Goal: Task Accomplishment & Management: Complete application form

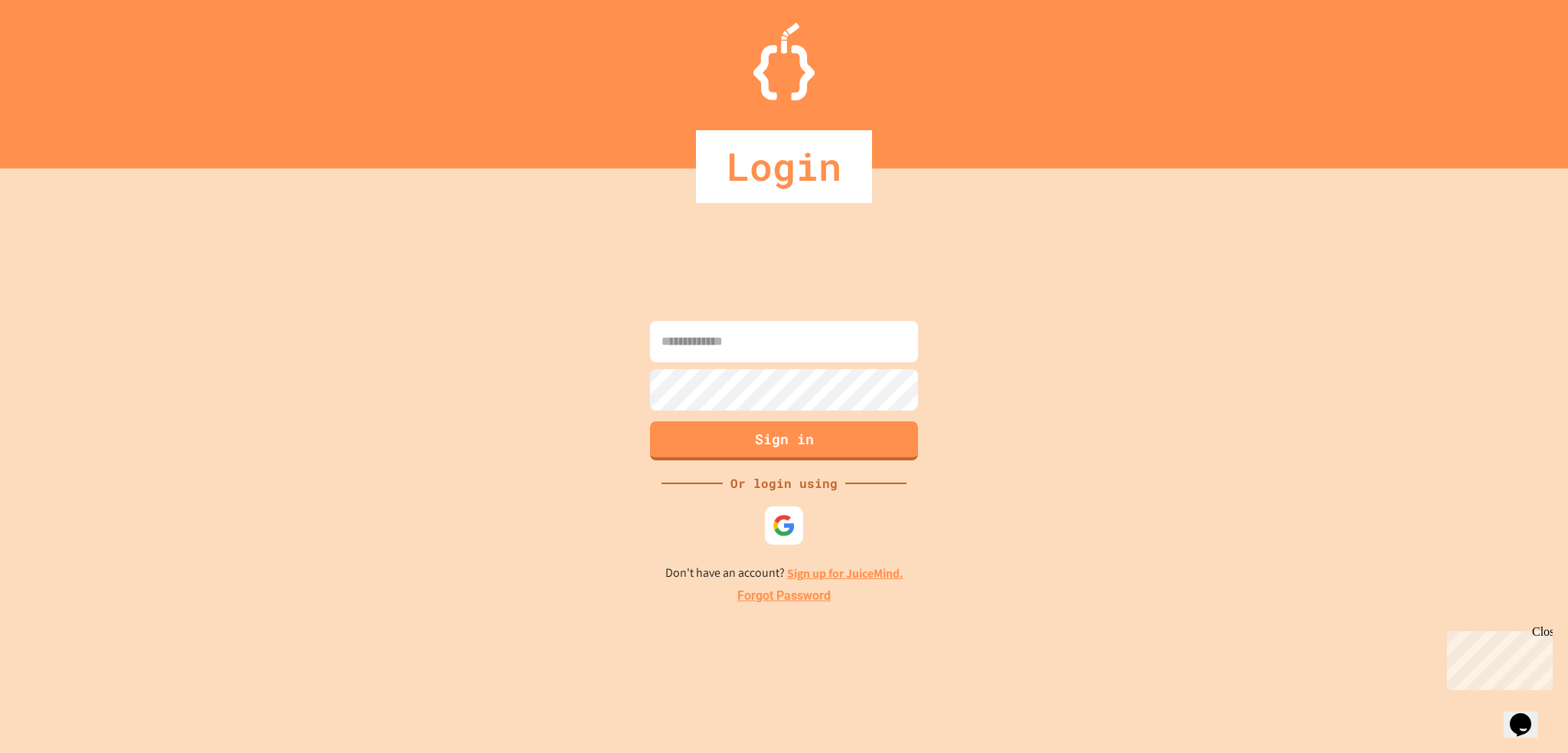
click at [775, 505] on div at bounding box center [784, 525] width 46 height 46
click at [789, 520] on img at bounding box center [784, 524] width 25 height 25
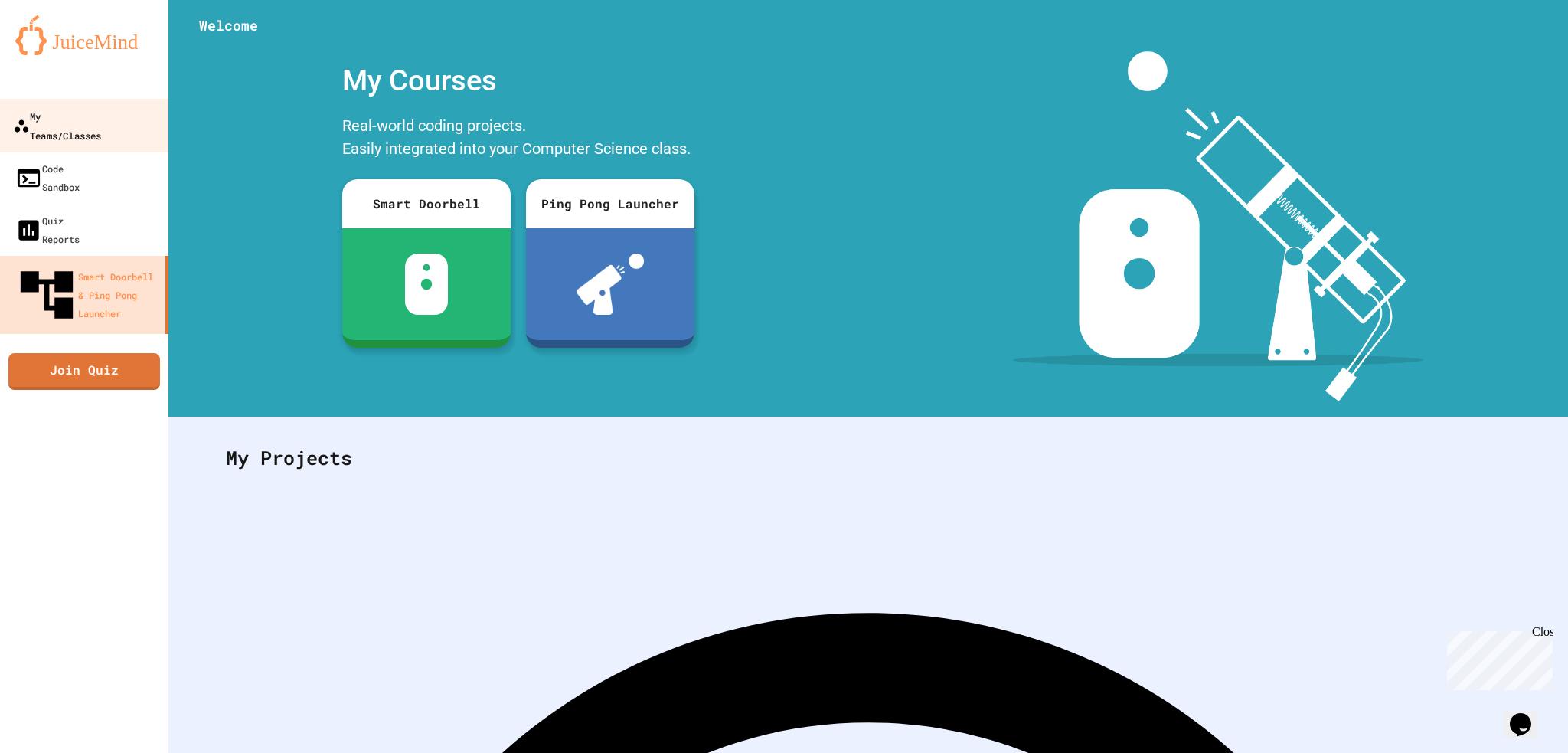
click at [143, 127] on link "My Teams/Classes" at bounding box center [84, 126] width 174 height 54
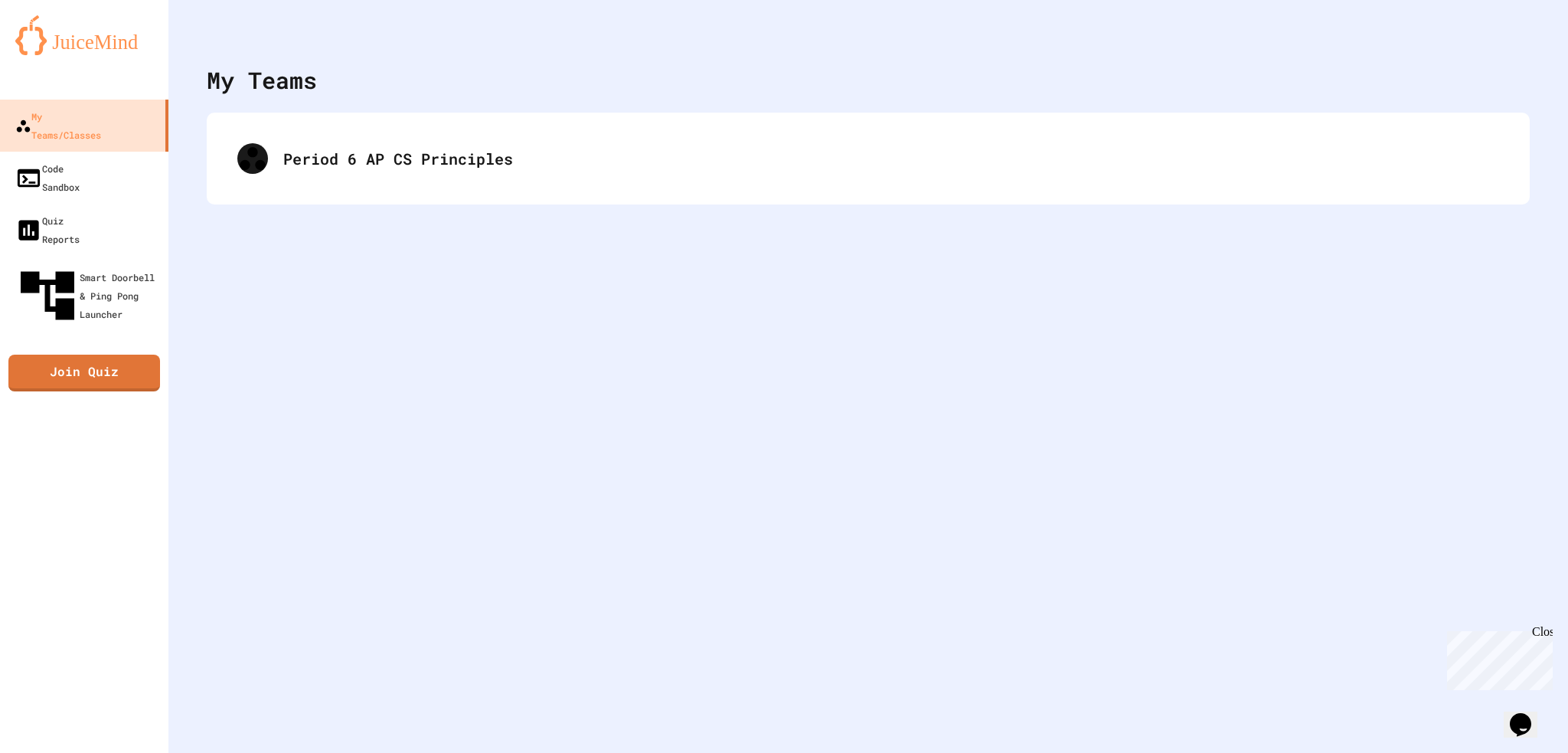
click at [246, 126] on div "Period 6 AP CS Principles" at bounding box center [868, 159] width 1323 height 92
click at [270, 150] on div "Period 6 AP CS Principles" at bounding box center [868, 159] width 1292 height 61
click at [316, 146] on div "Period 6 AP CS Principles" at bounding box center [868, 159] width 1292 height 61
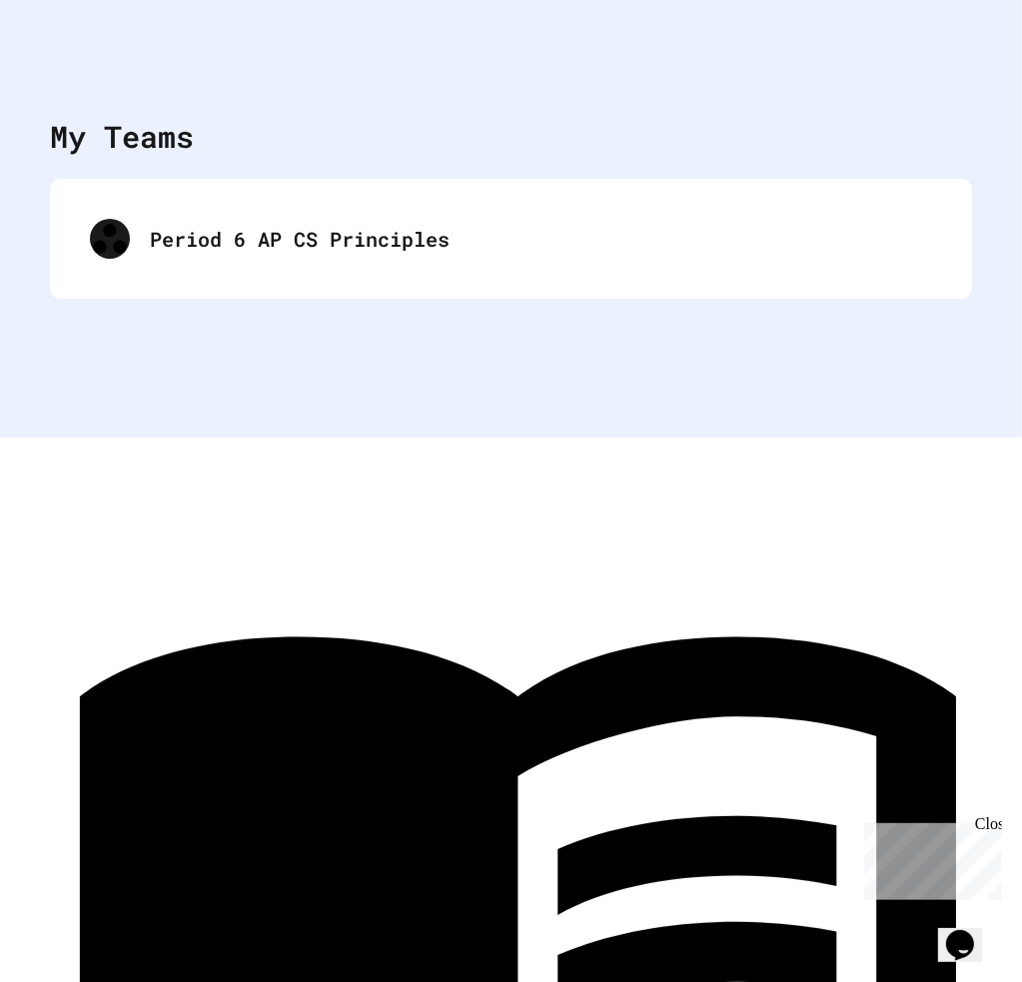
click at [469, 277] on div "Period 6 AP CS Principles" at bounding box center [511, 239] width 882 height 80
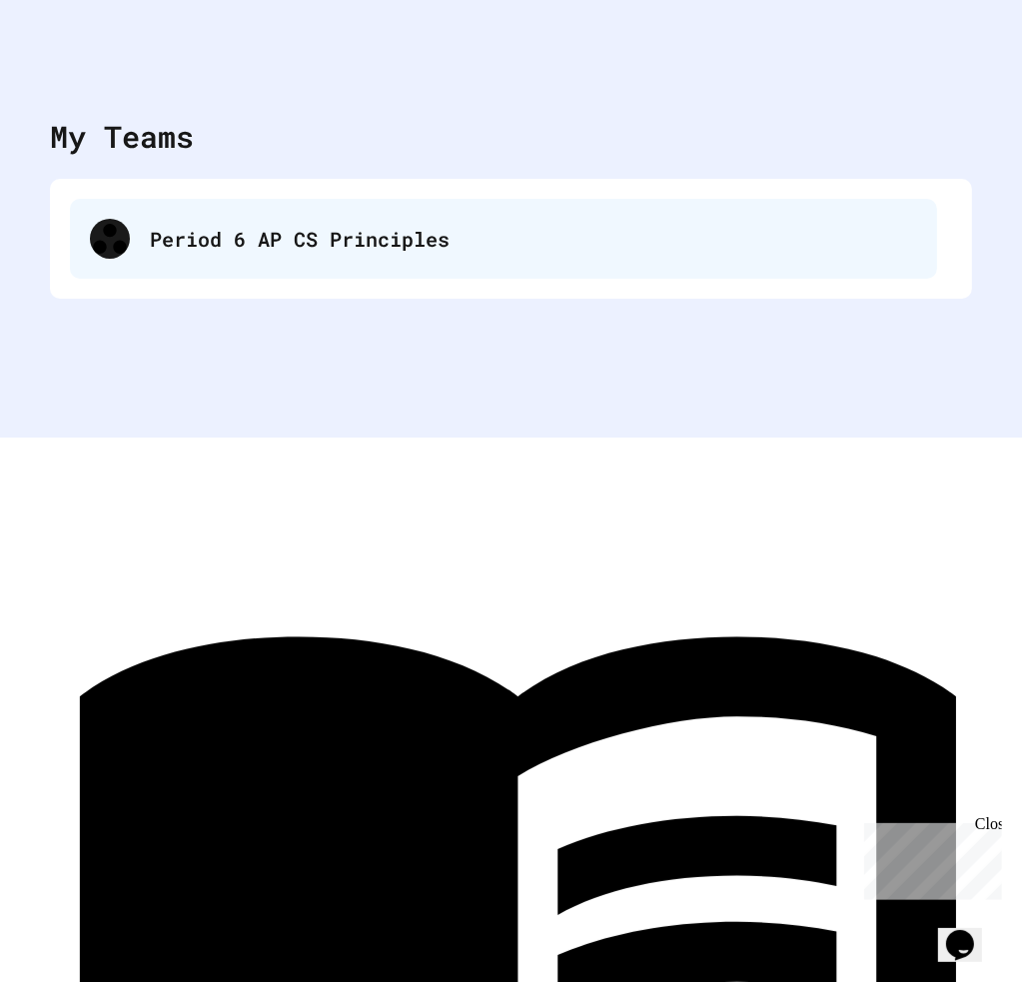
drag, startPoint x: 493, startPoint y: 260, endPoint x: 551, endPoint y: 223, distance: 69.6
click at [537, 231] on div "Period 6 AP CS Principles" at bounding box center [511, 239] width 882 height 80
click at [551, 223] on div "Period 6 AP CS Principles" at bounding box center [503, 239] width 867 height 80
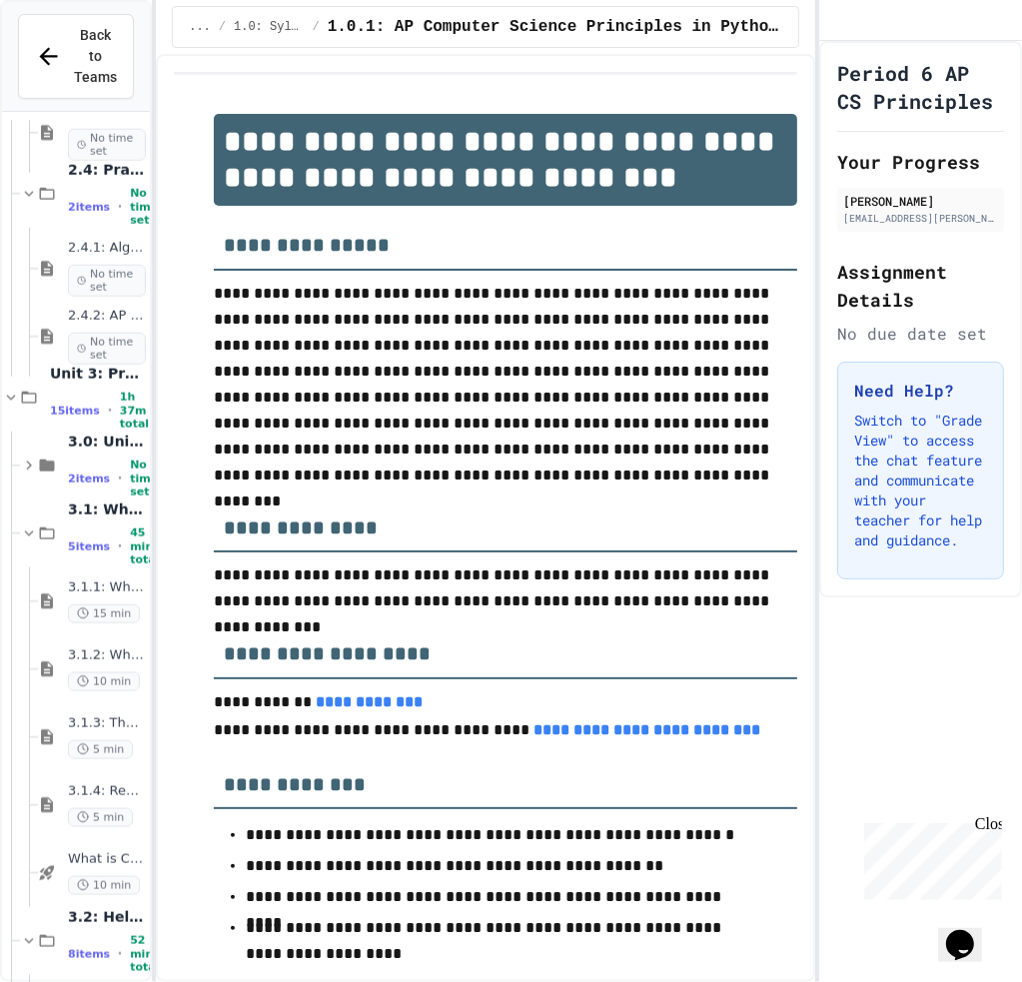
scroll to position [1745, 0]
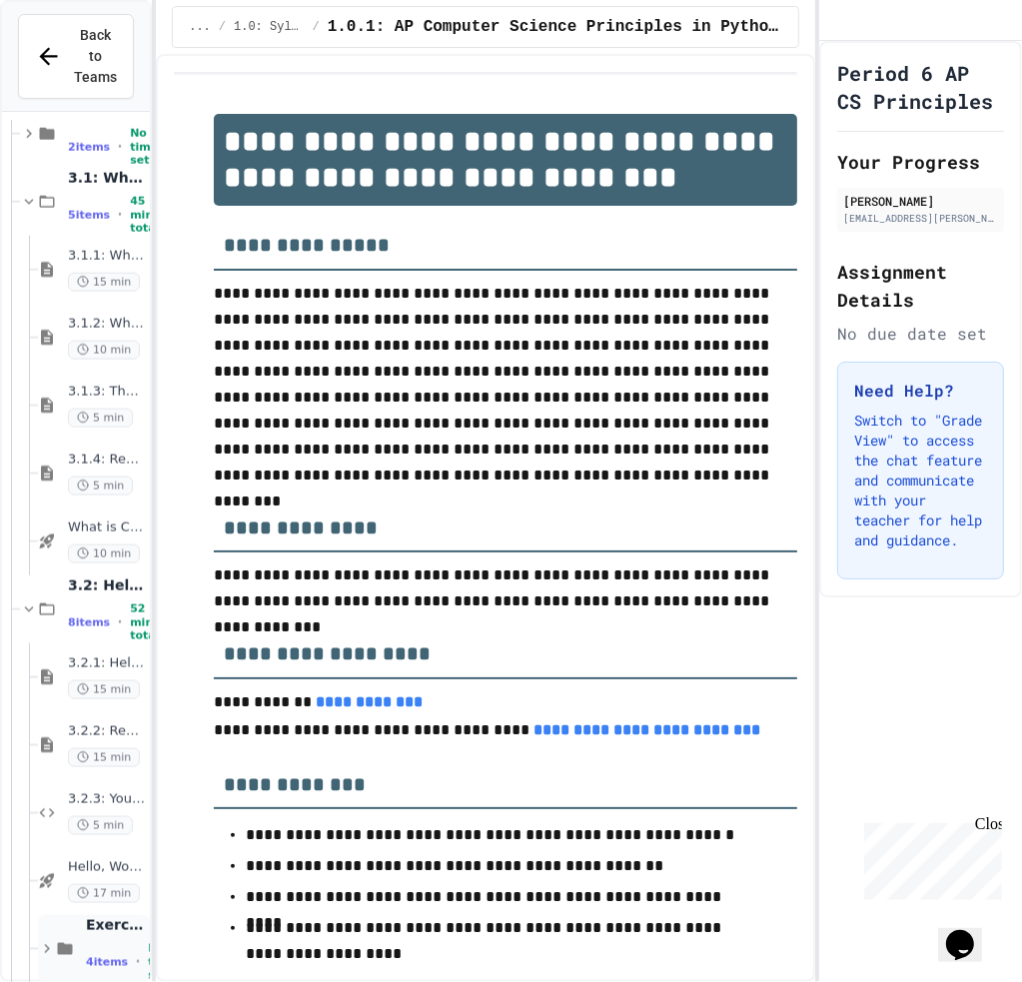
click at [110, 942] on div "4 items • No time set" at bounding box center [116, 962] width 60 height 40
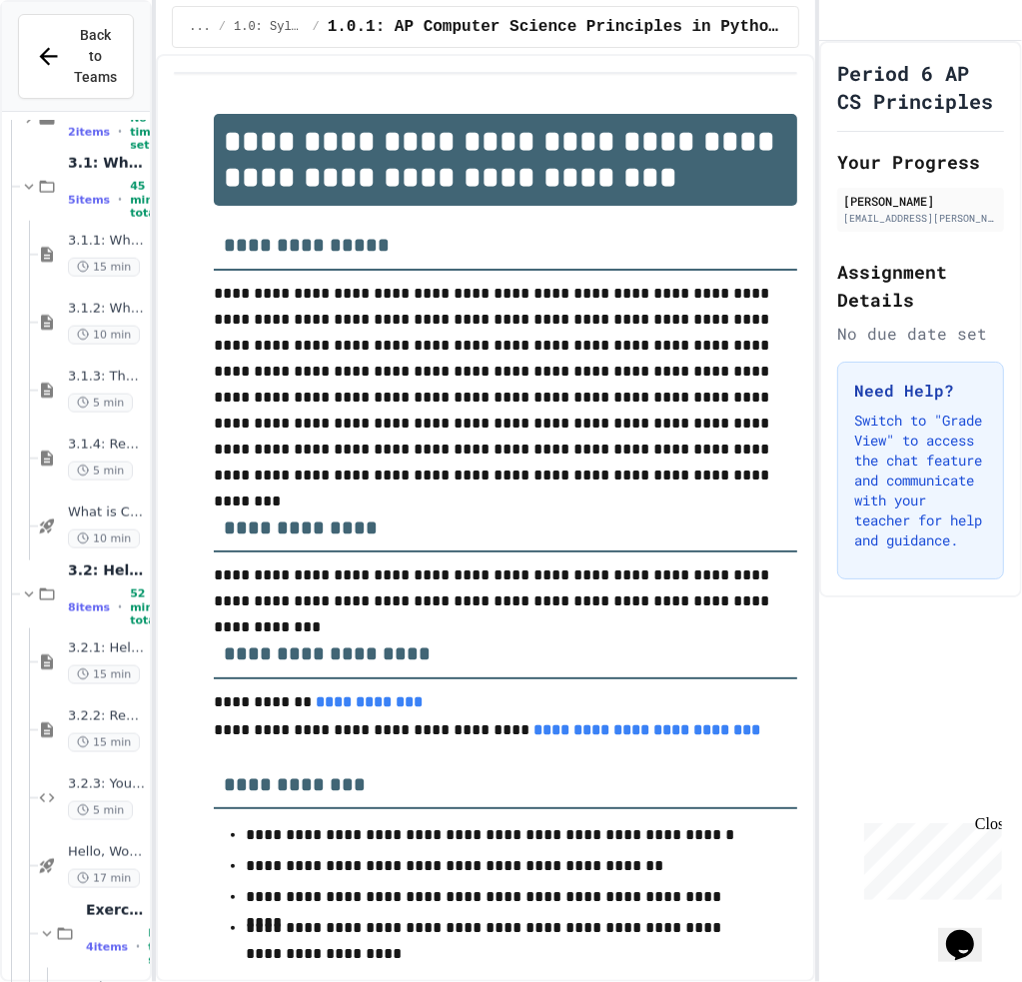
click at [109, 927] on div "4 items • No time set" at bounding box center [116, 947] width 60 height 40
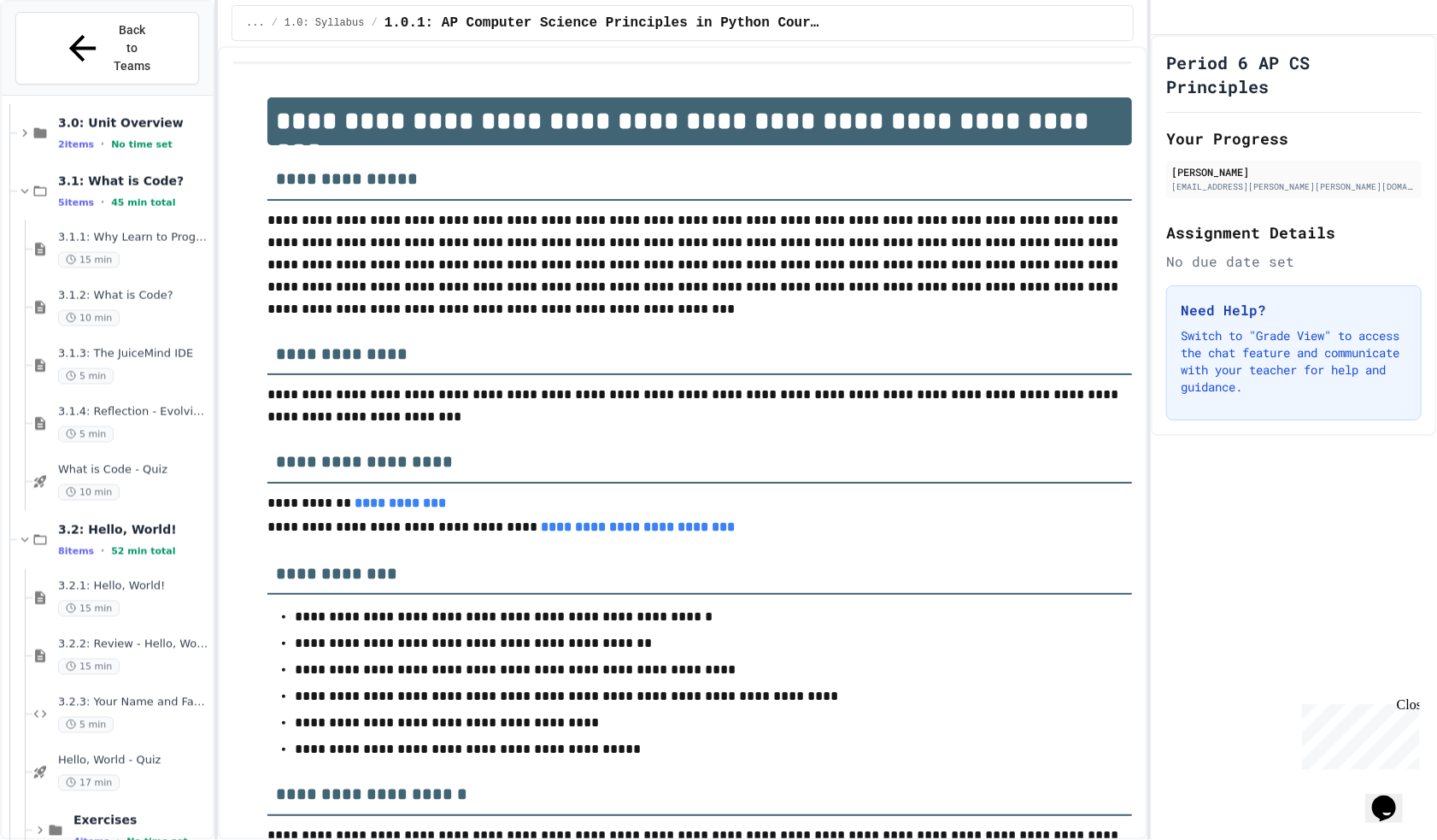
scroll to position [1462, 0]
click at [167, 801] on div "Exercises 4 items • No time set" at bounding box center [122, 830] width 180 height 58
click at [169, 812] on span "Exercises" at bounding box center [141, 819] width 136 height 15
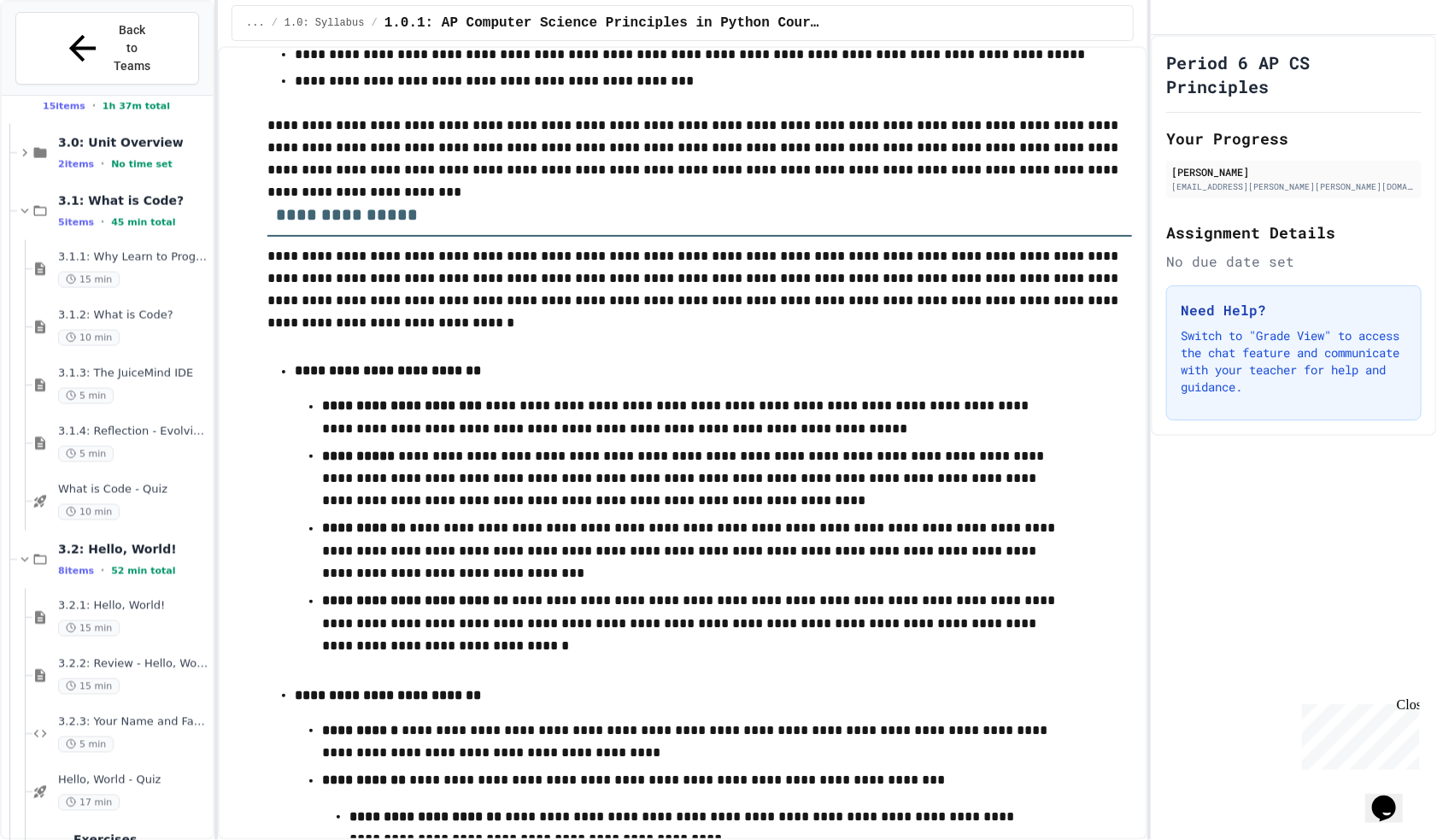
scroll to position [1538, 0]
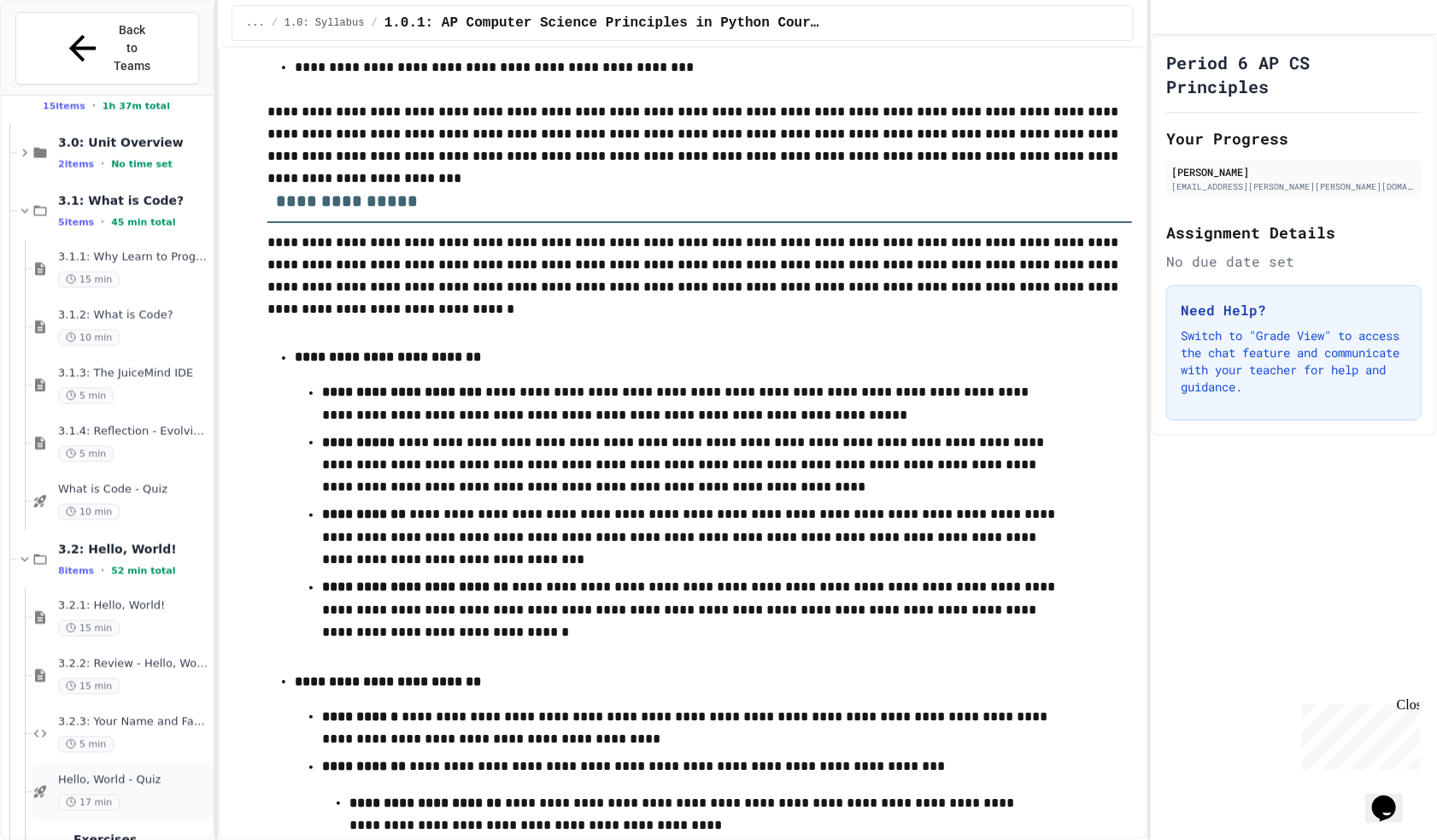
click at [139, 795] on div "17 min" at bounding box center [133, 802] width 151 height 16
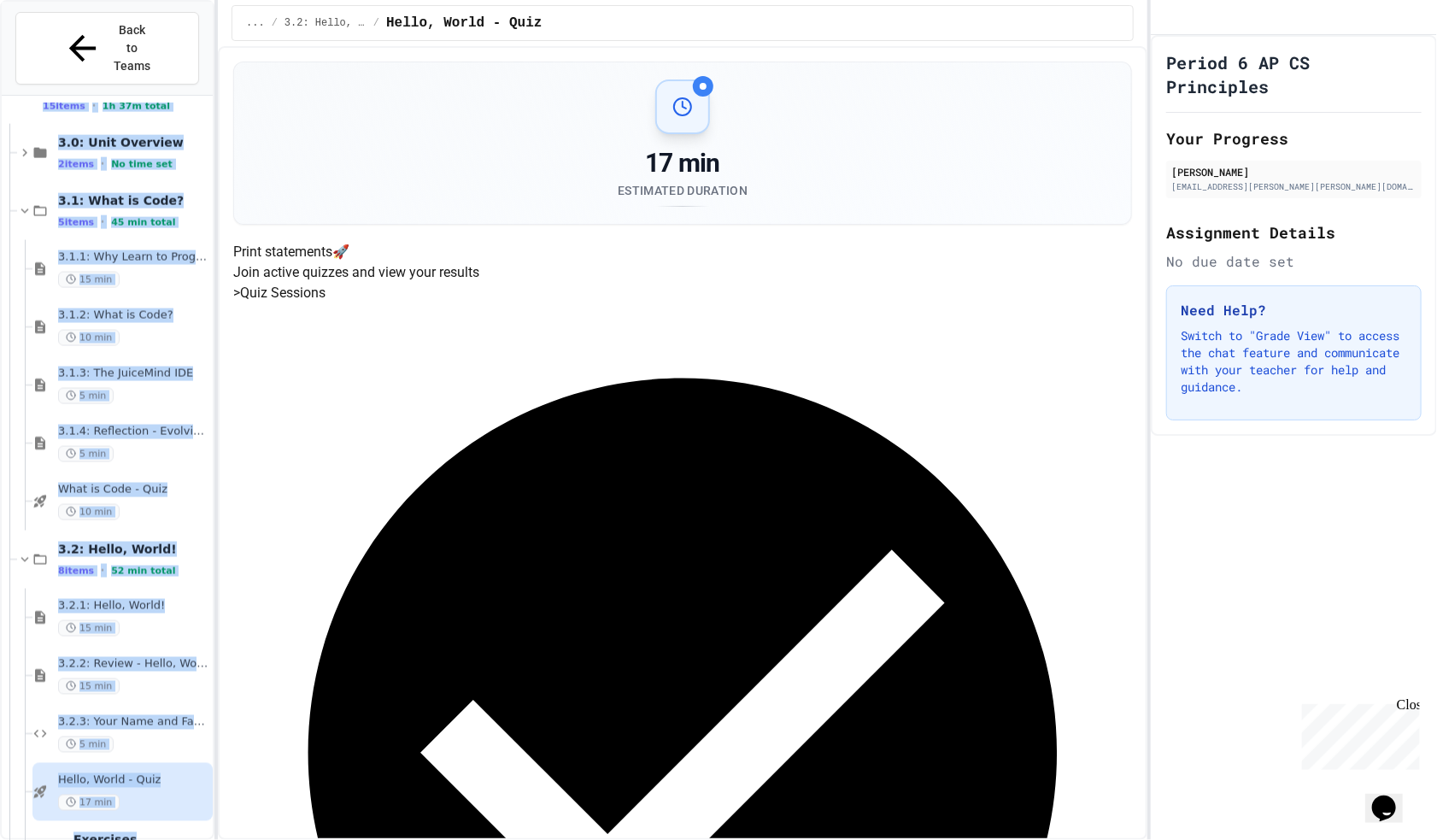
click at [168, 820] on div "2.4.2: AP Practice Questions No time set Unit 3: Programming with Python 15 ite…" at bounding box center [107, 486] width 211 height 766
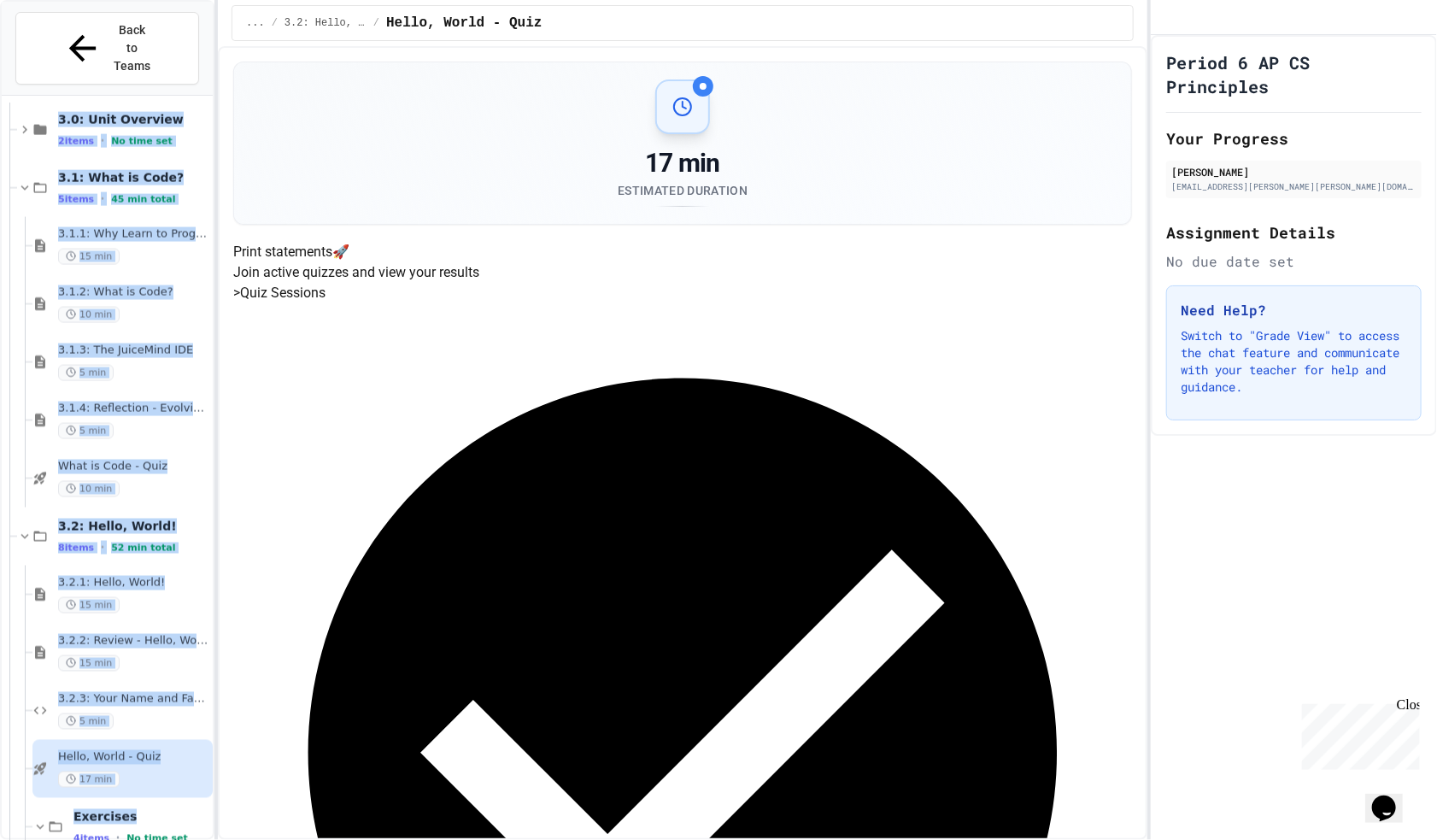
scroll to position [1695, 0]
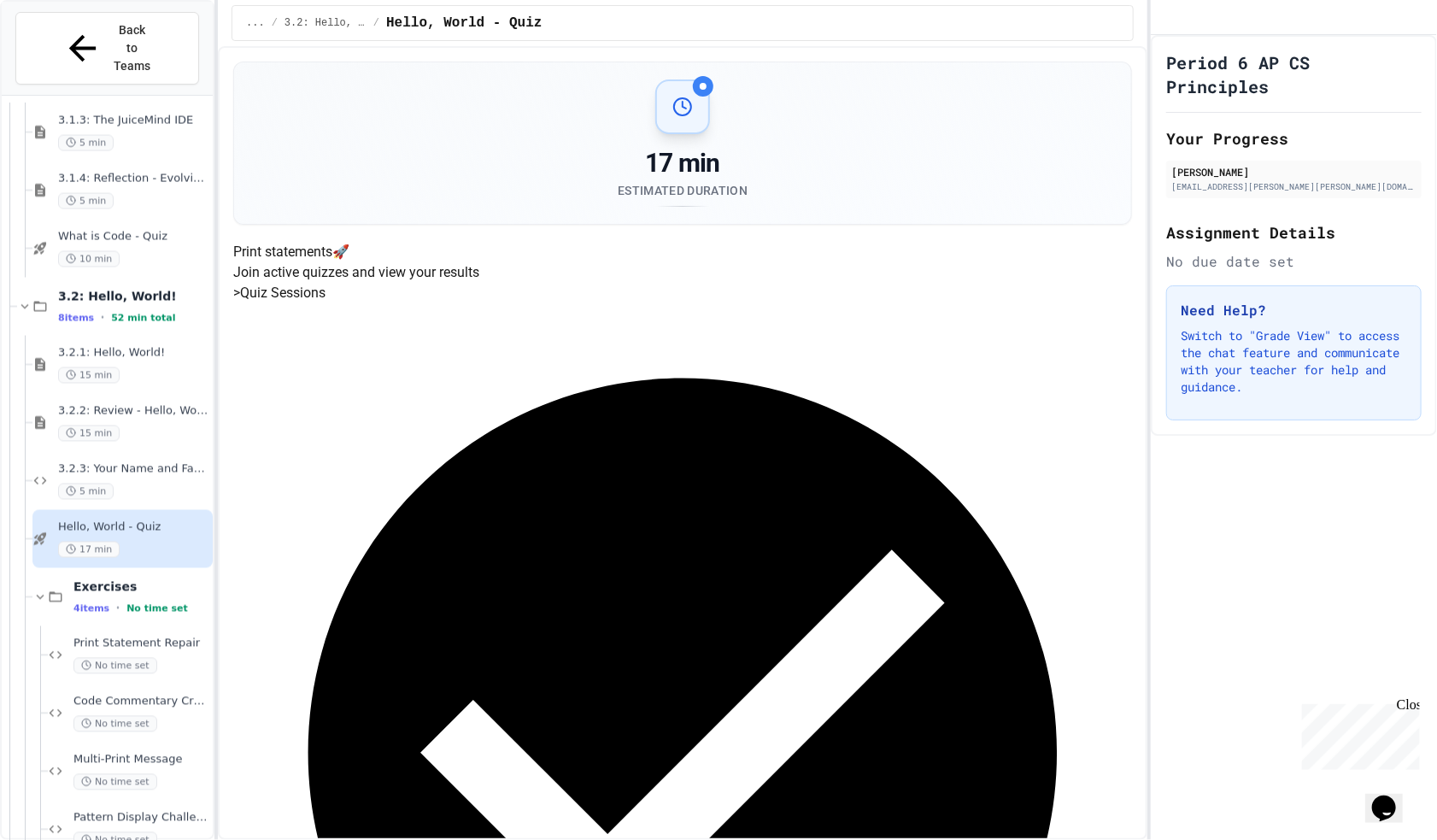
drag, startPoint x: 131, startPoint y: 592, endPoint x: 149, endPoint y: 599, distance: 19.3
click at [135, 626] on div "Print Statement Repair No time set" at bounding box center [130, 655] width 165 height 58
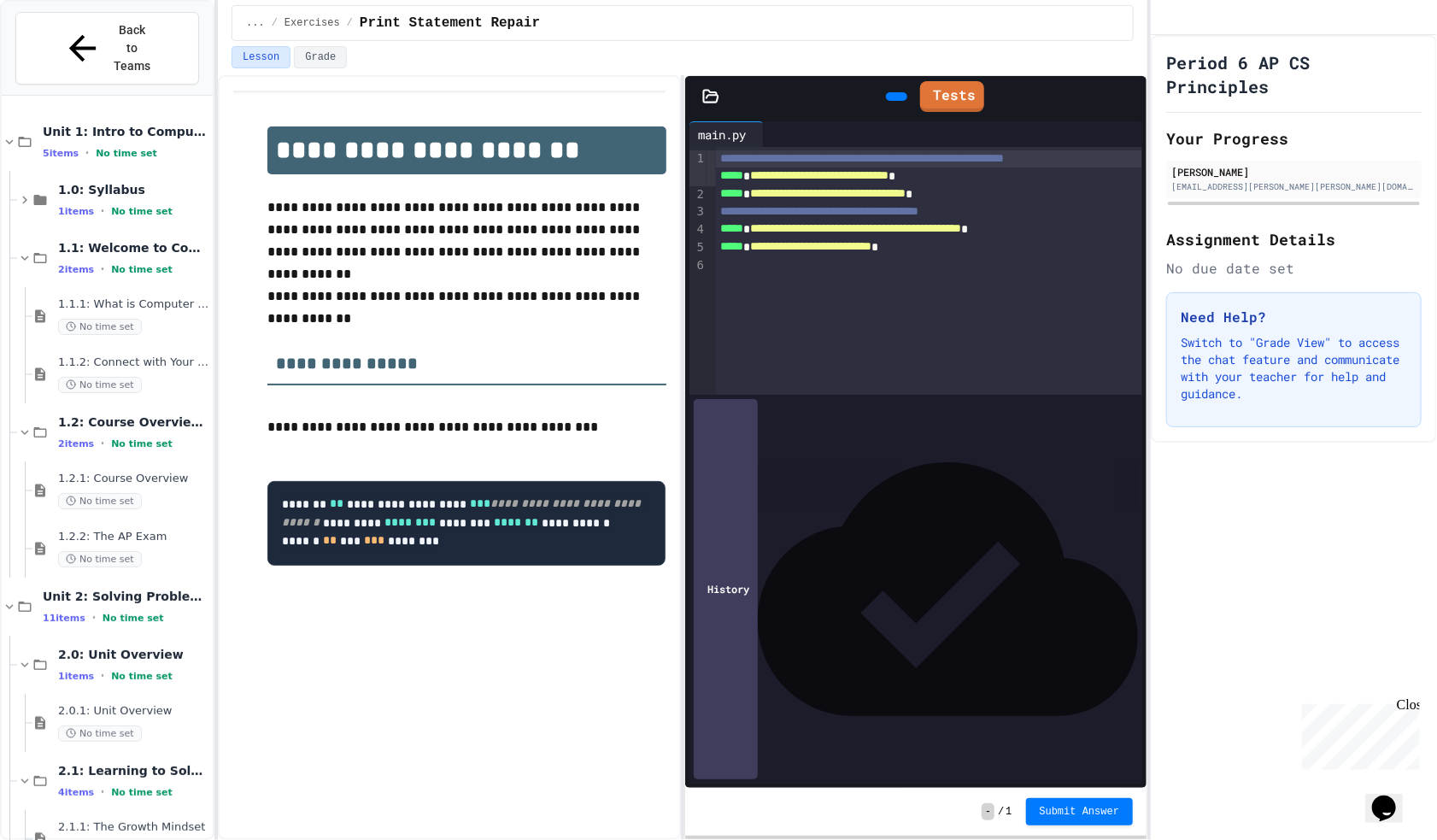
click at [1188, 496] on div "Period 6 AP CS Principles Your Progress [PERSON_NAME] [EMAIL_ADDRESS][PERSON_NA…" at bounding box center [1294, 437] width 287 height 805
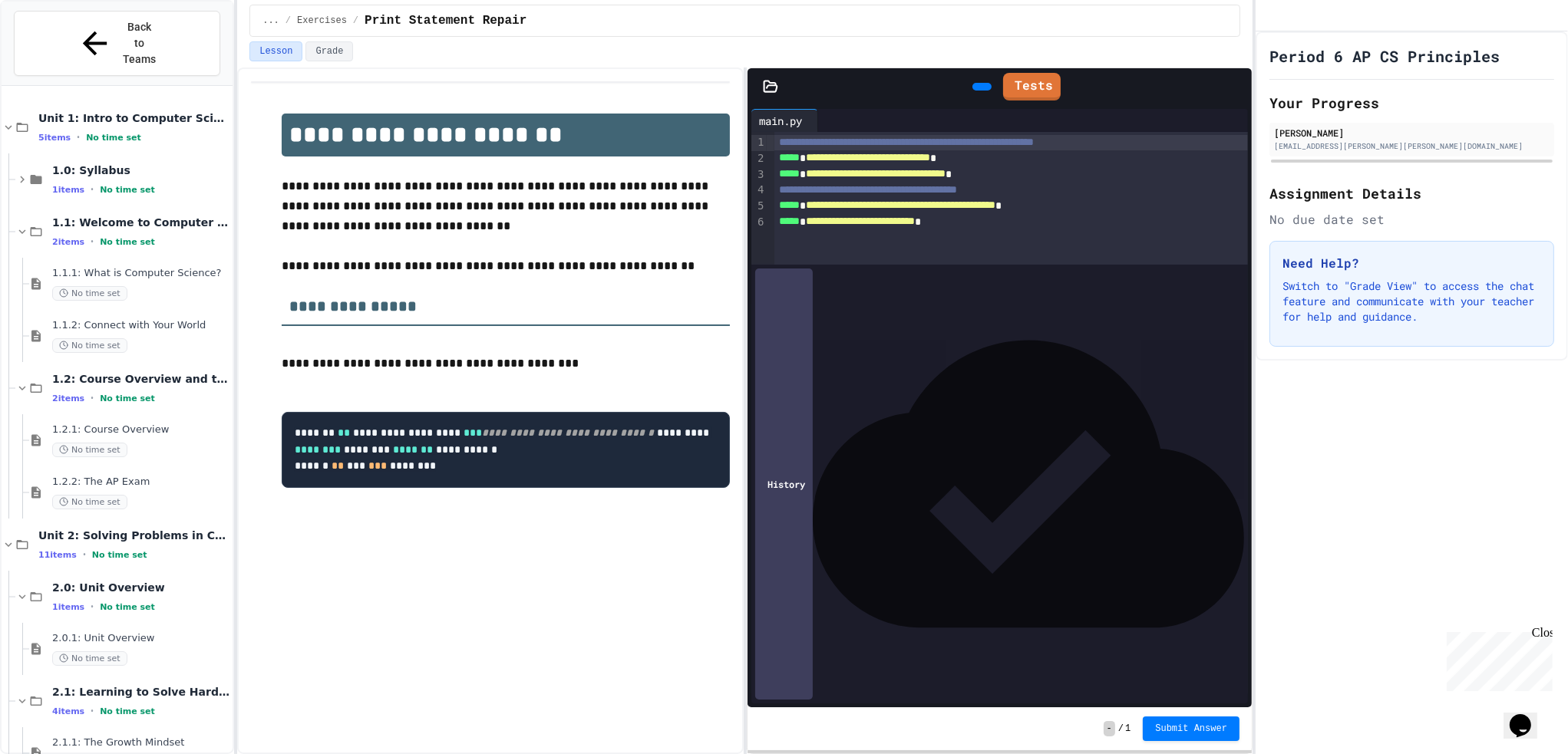
click at [319, 631] on div "**********" at bounding box center [490, 411] width 506 height 686
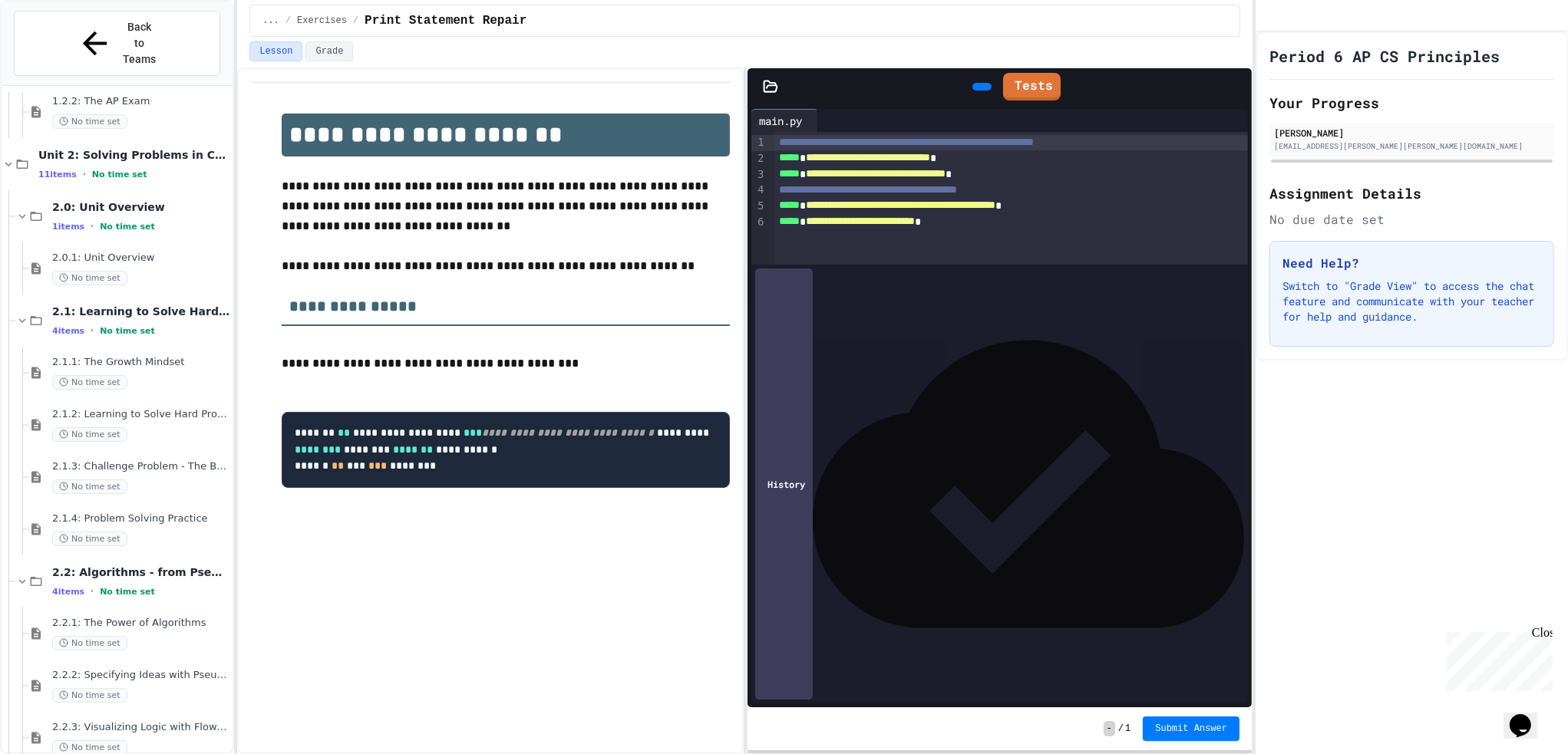
scroll to position [384, 0]
click at [1188, 722] on span "Submit Answer" at bounding box center [1192, 727] width 72 height 12
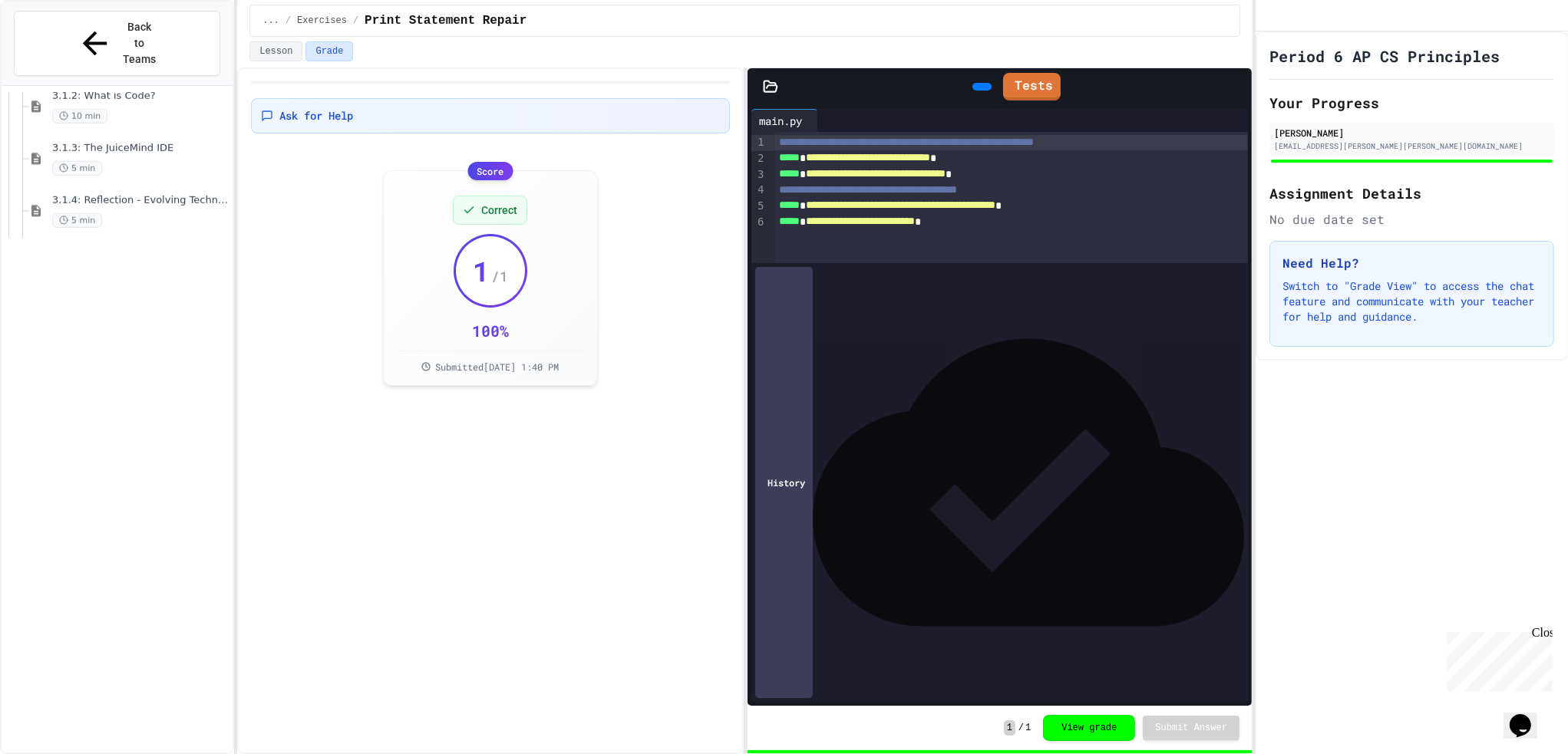
scroll to position [1521, 0]
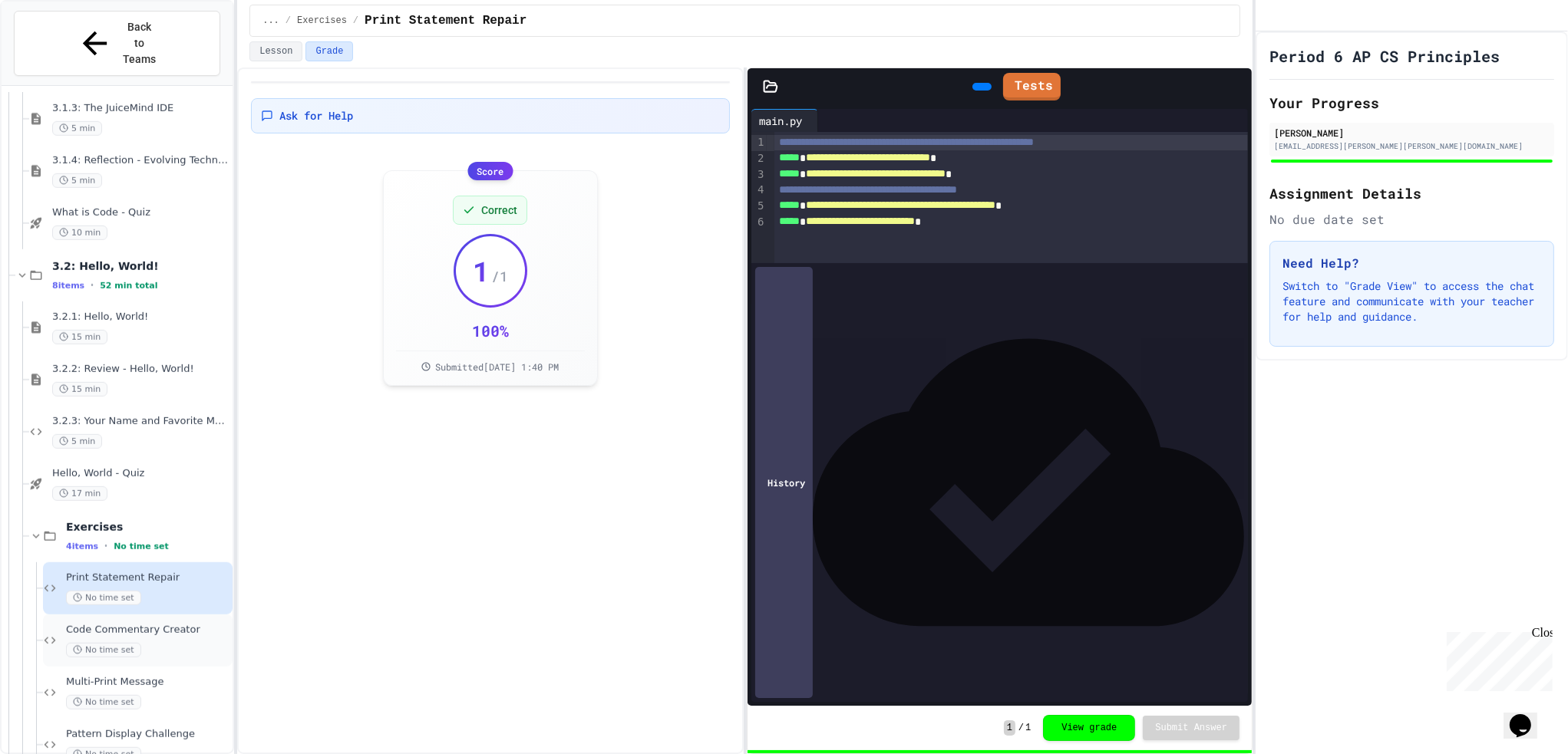
click at [201, 623] on div "Code Commentary Creator No time set" at bounding box center [148, 640] width 164 height 34
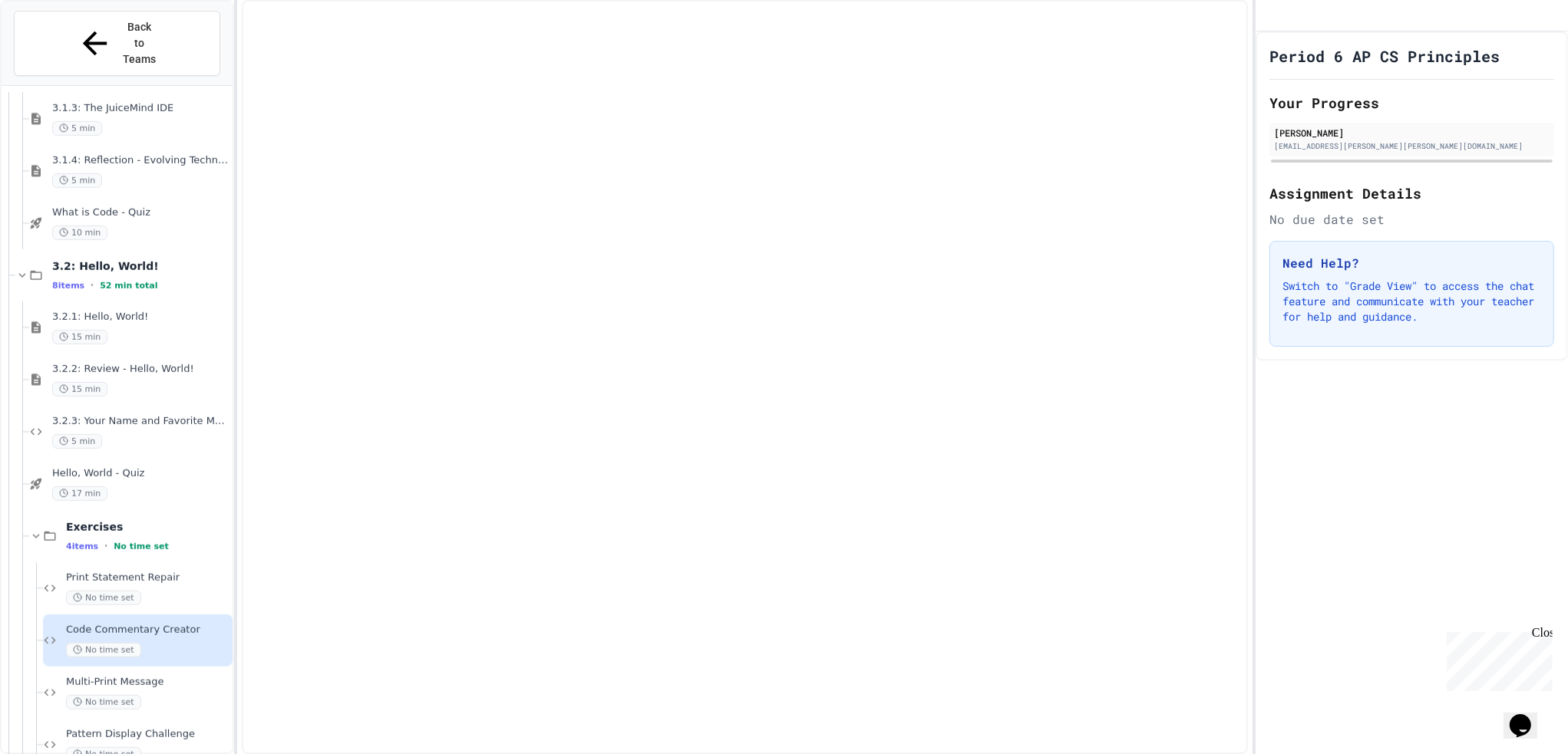
scroll to position [1503, 0]
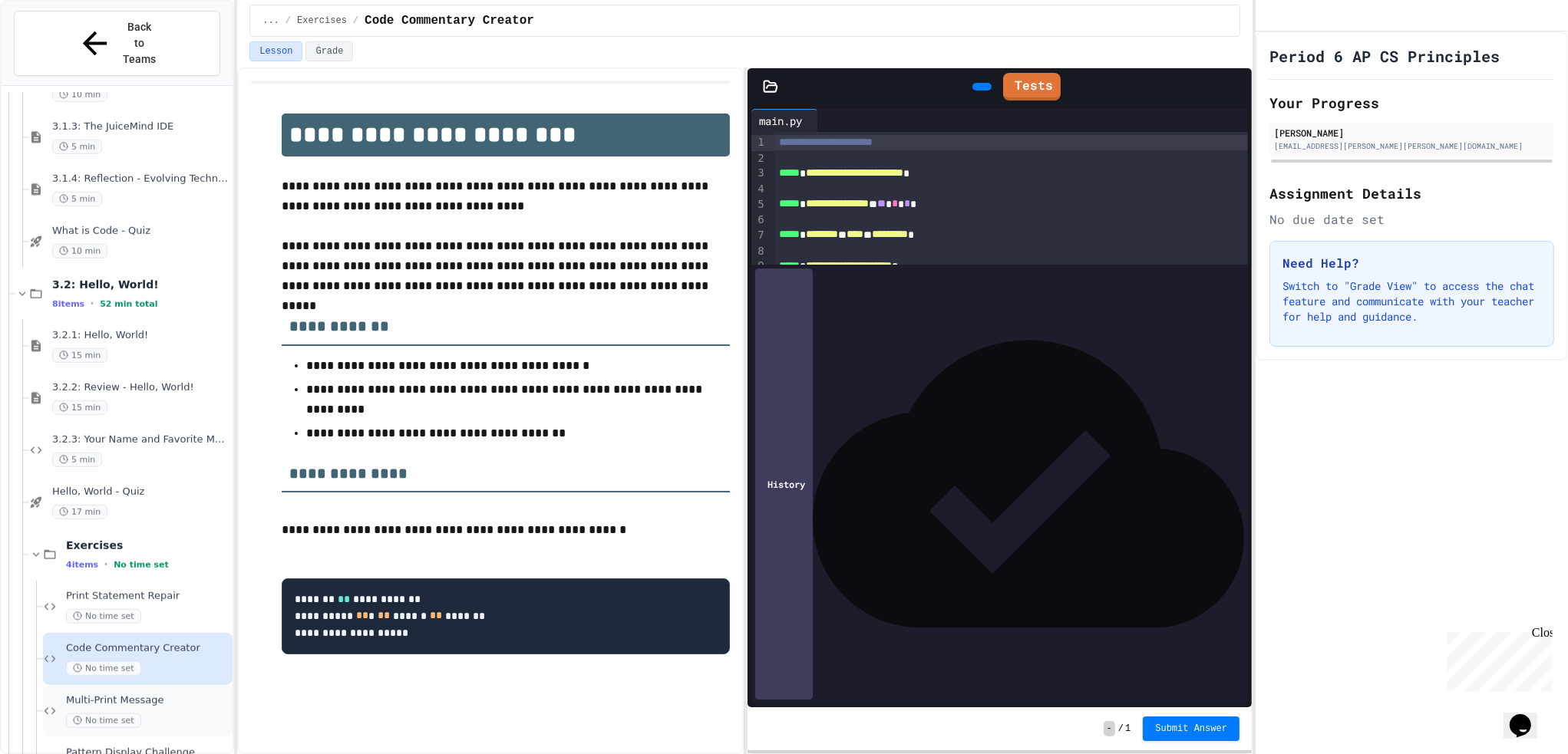
click at [163, 713] on div "No time set" at bounding box center [148, 720] width 164 height 15
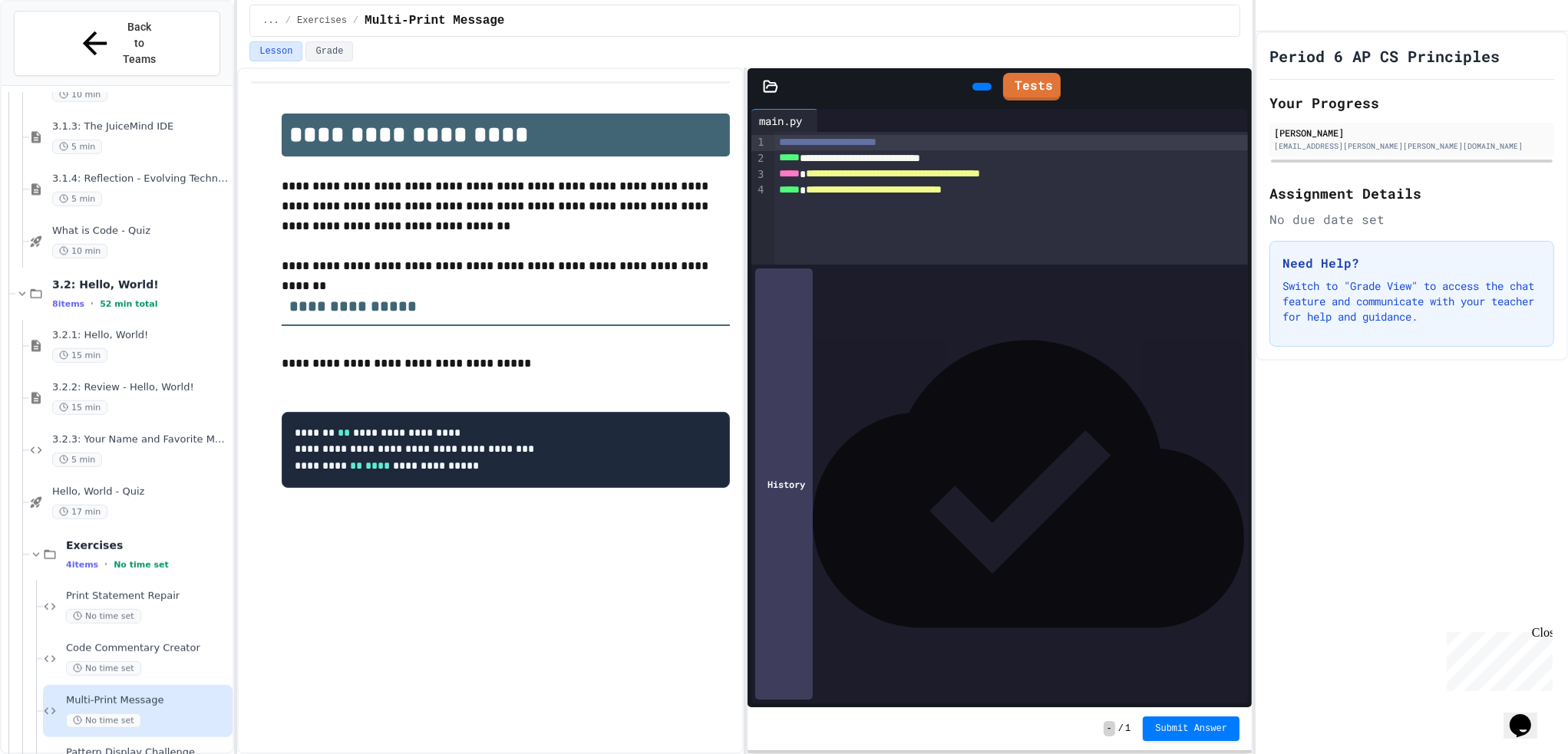
click at [808, 156] on div "**********" at bounding box center [999, 158] width 451 height 16
click at [806, 156] on span "*" at bounding box center [803, 157] width 6 height 11
click at [818, 160] on div "**********" at bounding box center [999, 158] width 451 height 16
click at [816, 163] on div "**********" at bounding box center [999, 158] width 451 height 16
click at [1077, 162] on div "**********" at bounding box center [999, 158] width 451 height 16
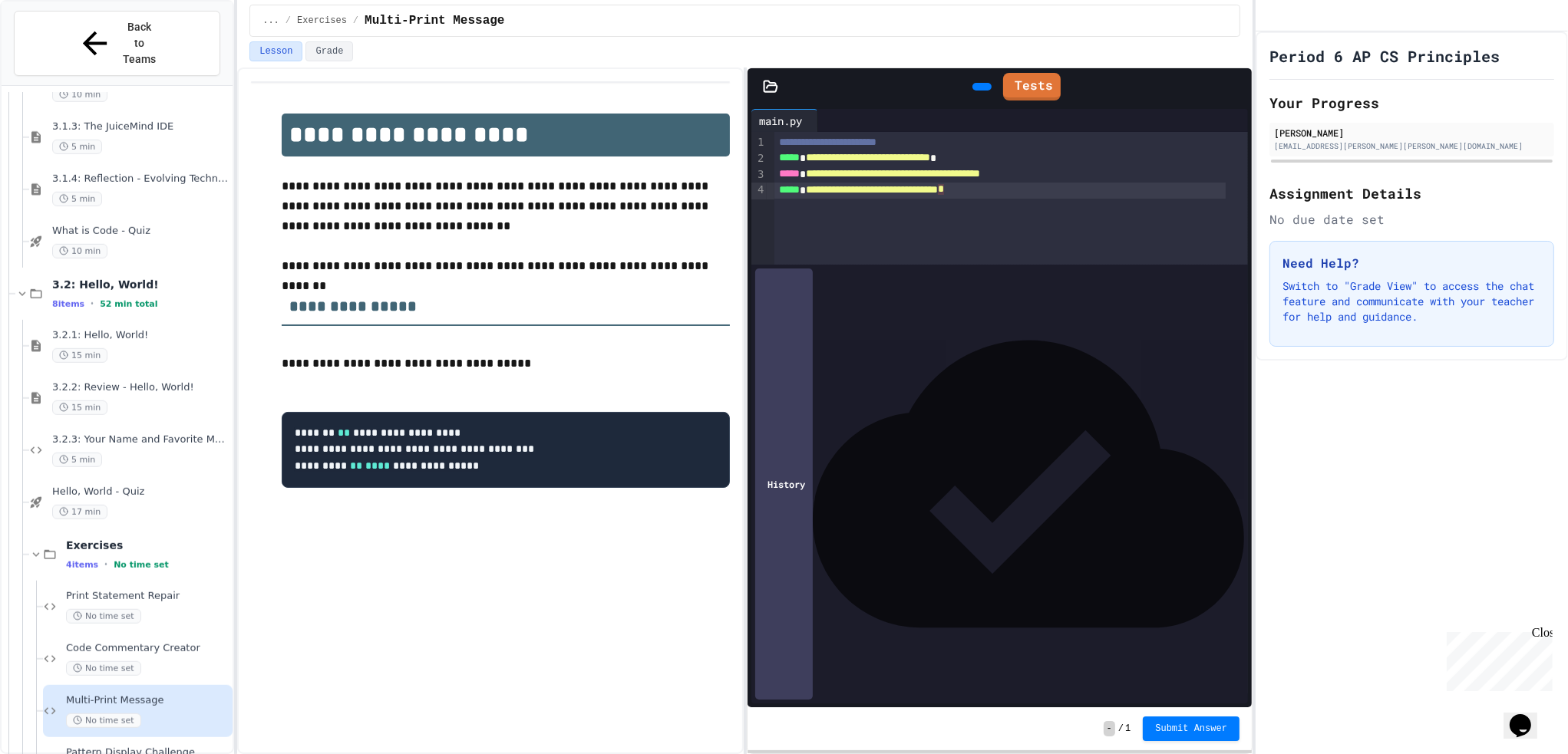
click at [1016, 196] on div "**********" at bounding box center [999, 190] width 451 height 16
click at [1095, 168] on div "**********" at bounding box center [999, 174] width 451 height 16
click at [816, 175] on span "**********" at bounding box center [893, 174] width 174 height 11
click at [1202, 721] on button "Submit Answer" at bounding box center [1192, 728] width 97 height 25
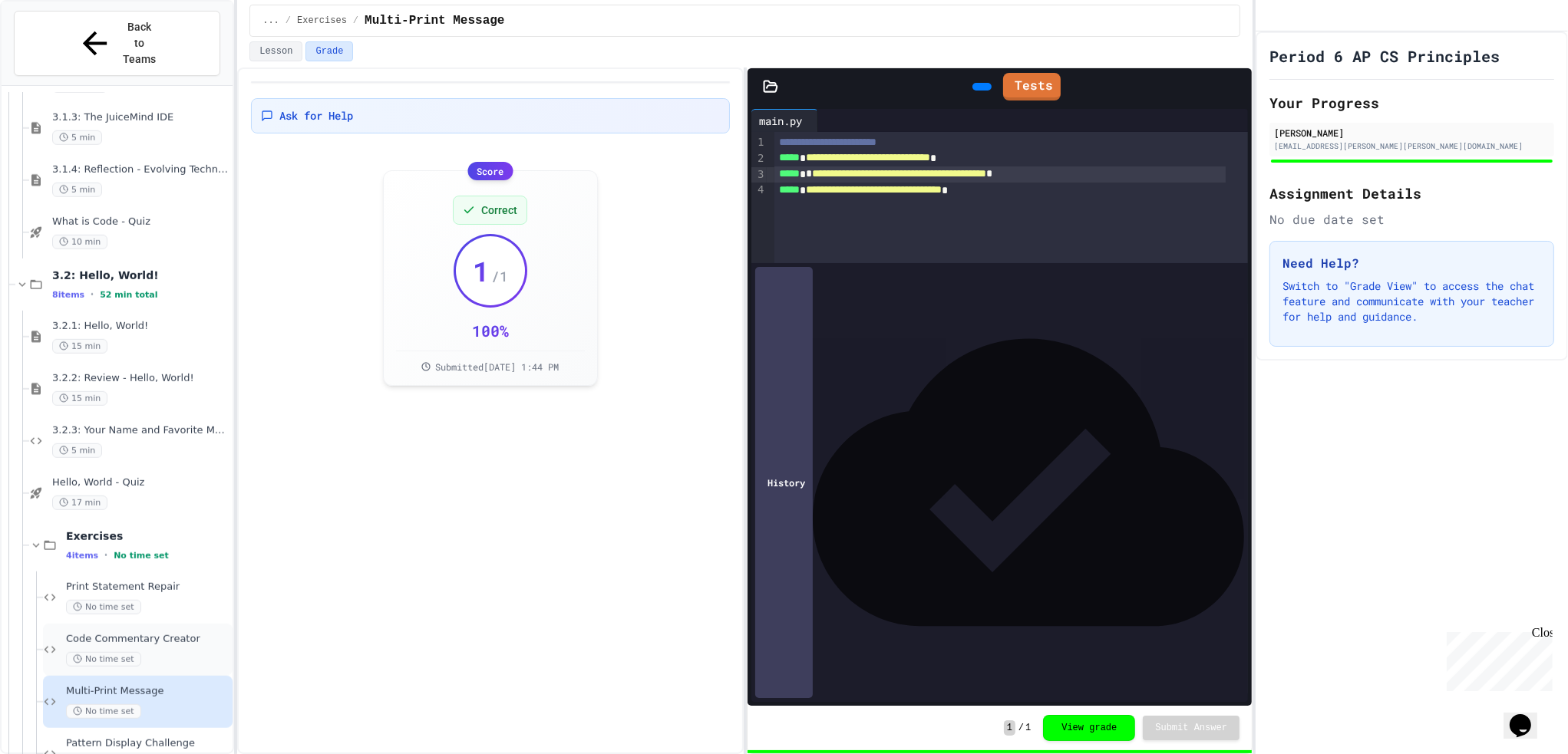
scroll to position [1521, 0]
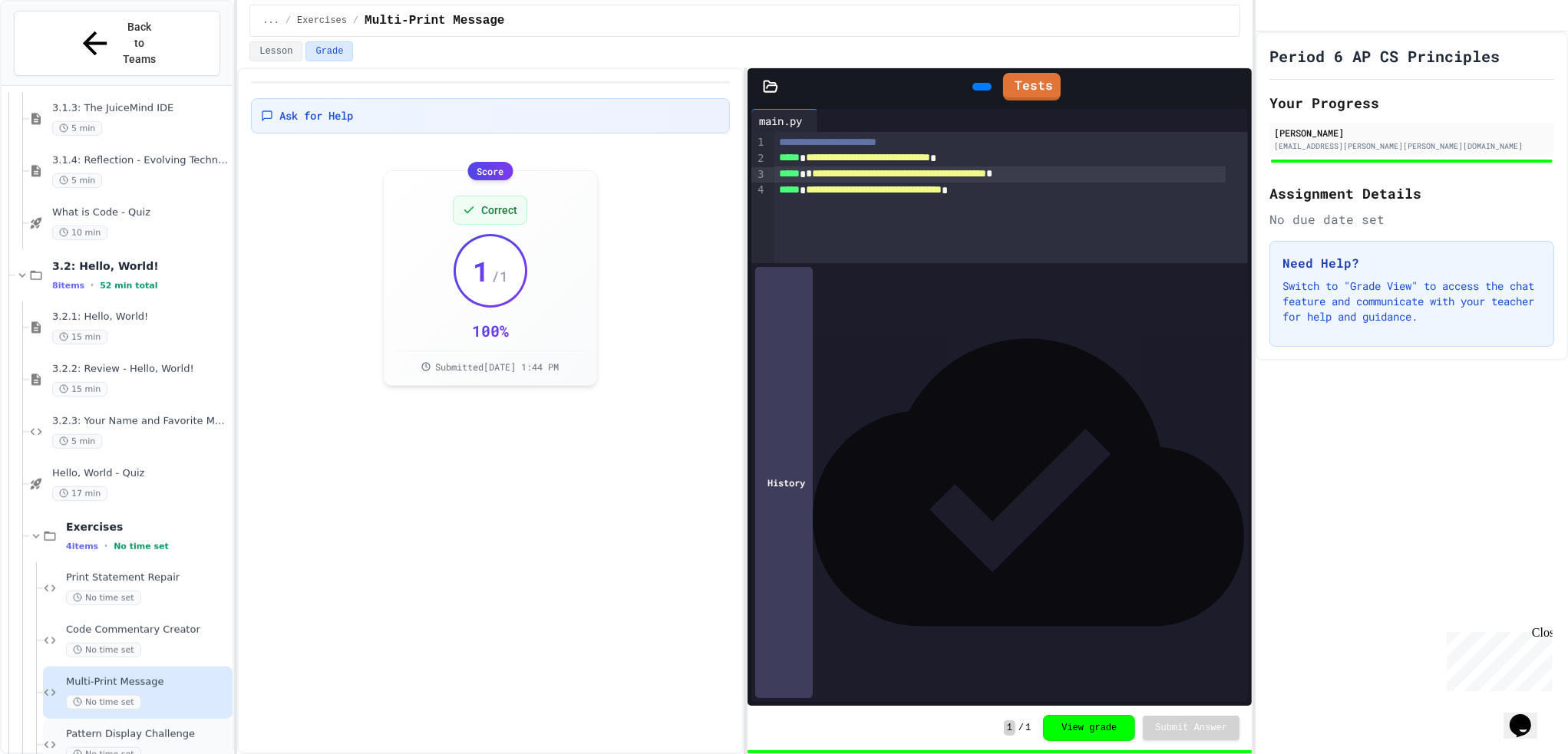
click at [159, 747] on div "No time set" at bounding box center [148, 754] width 164 height 15
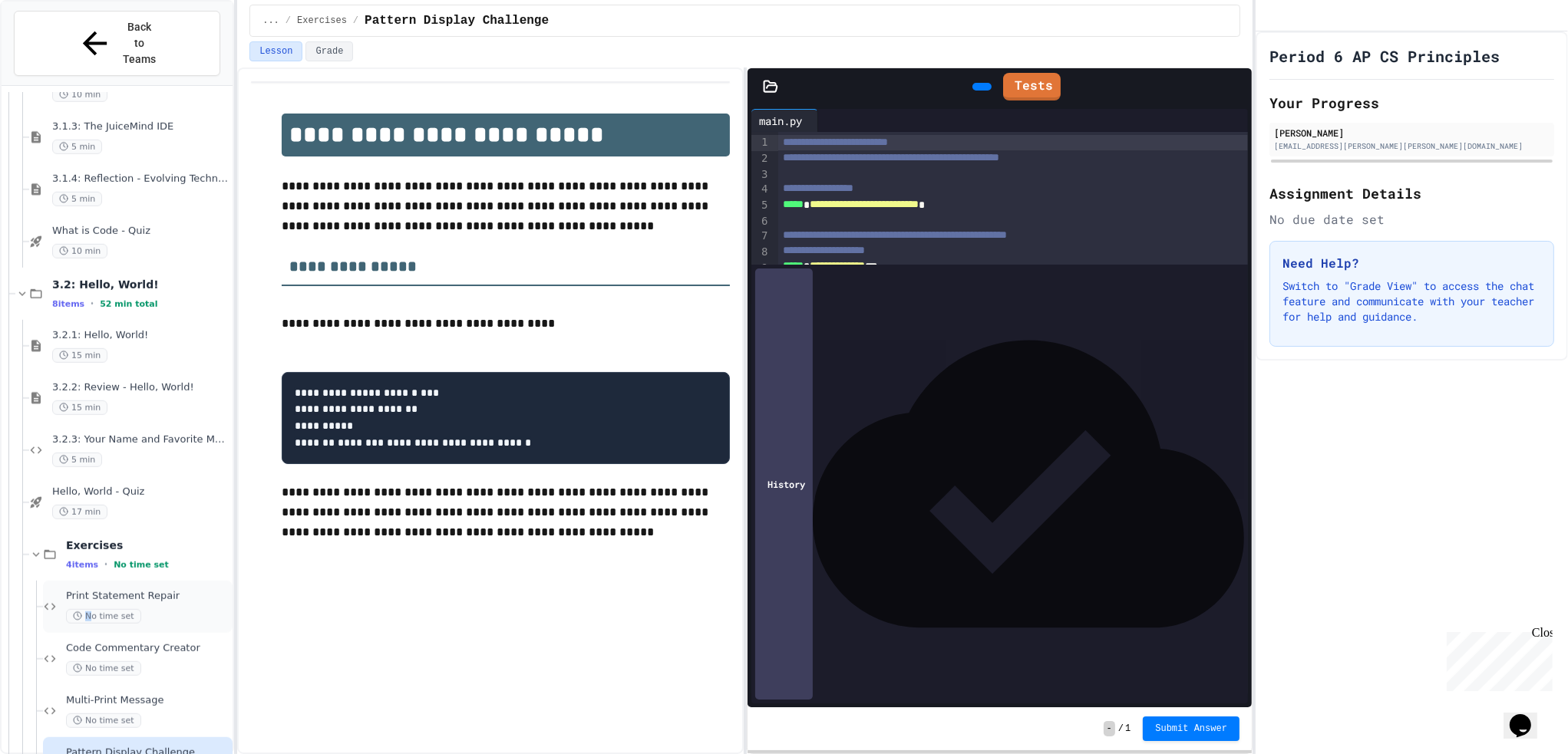
click at [97, 609] on span "No time set" at bounding box center [104, 616] width 75 height 15
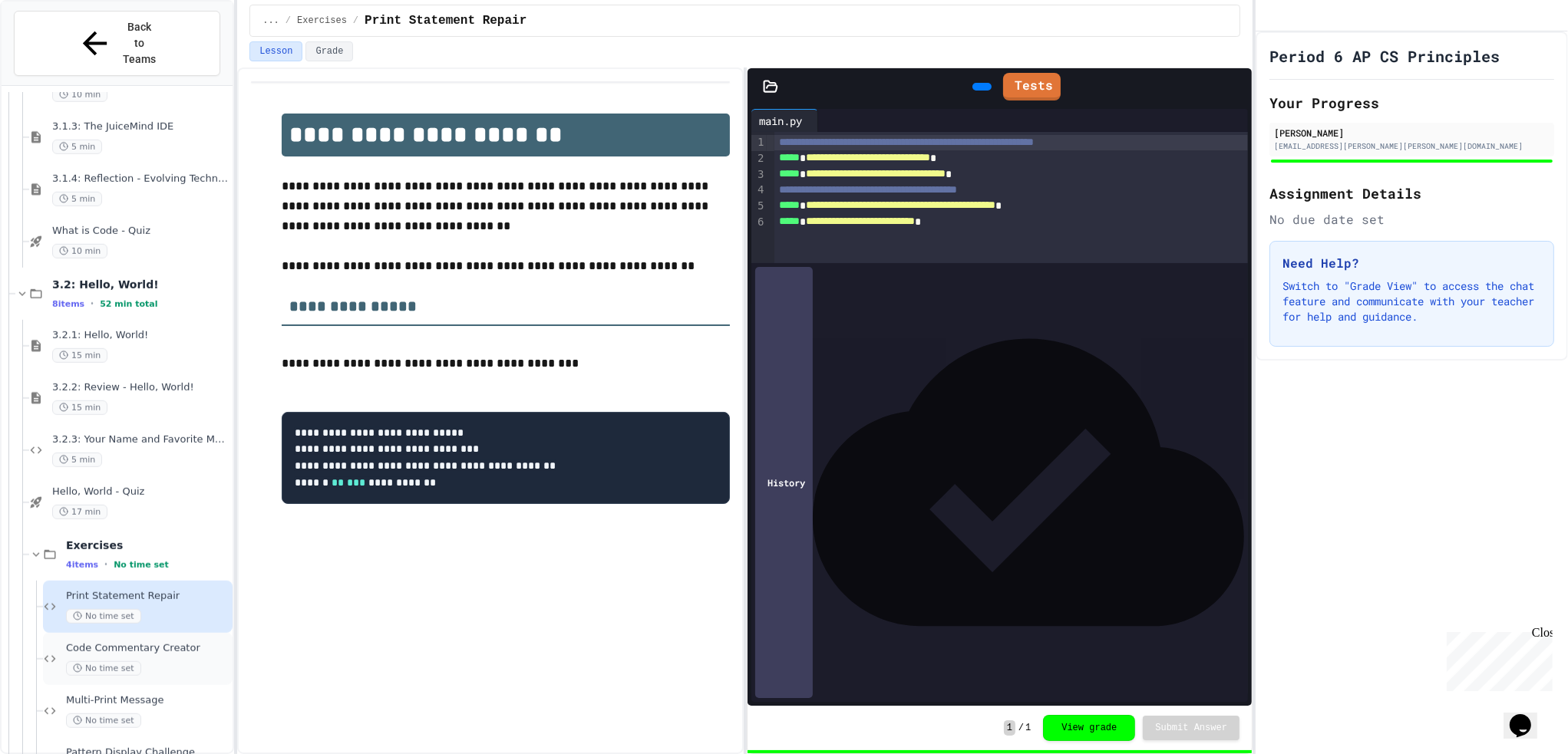
click at [173, 641] on div "Code Commentary Creator No time set" at bounding box center [138, 659] width 190 height 52
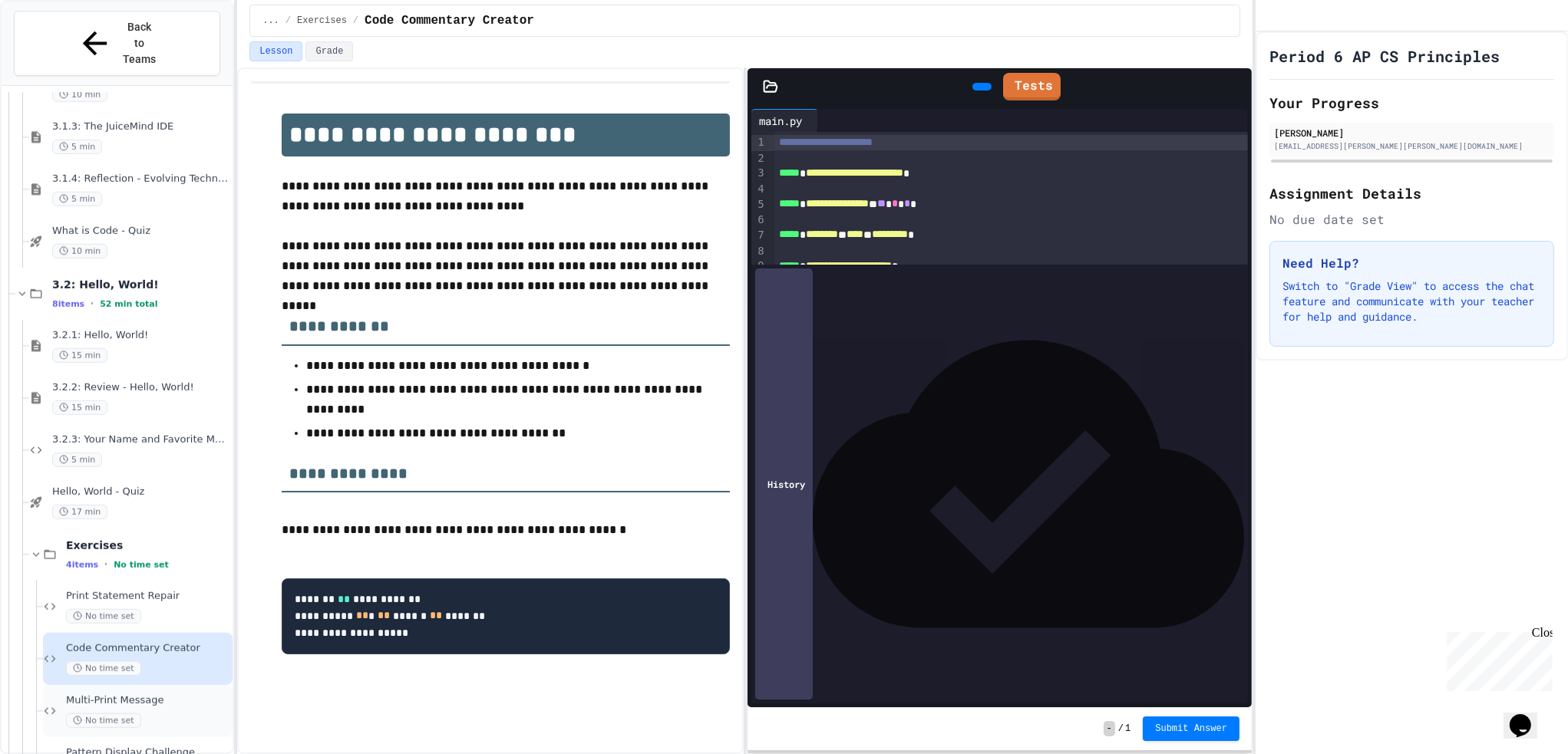
click at [185, 713] on div "No time set" at bounding box center [148, 720] width 164 height 15
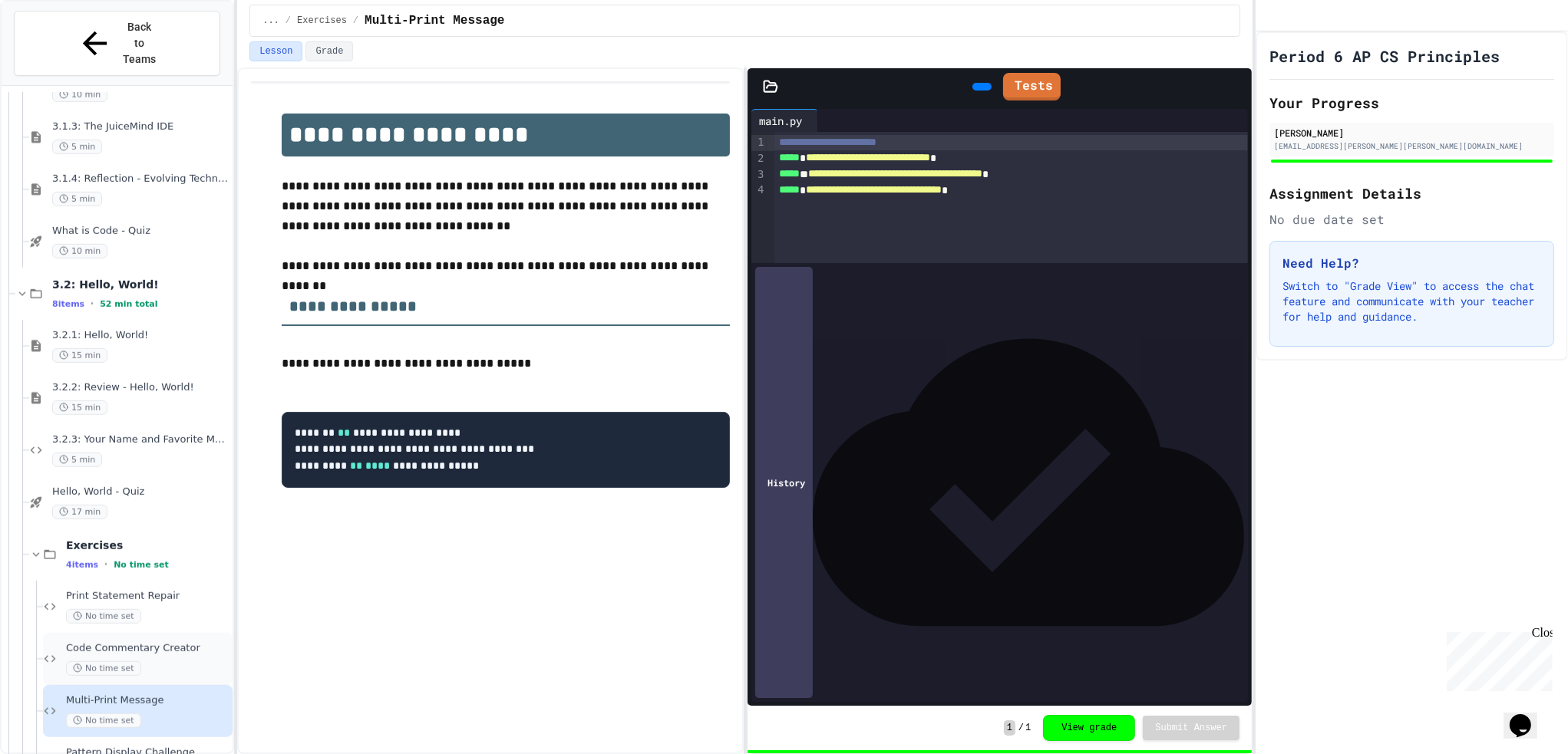
click at [174, 661] on div "No time set" at bounding box center [148, 668] width 164 height 15
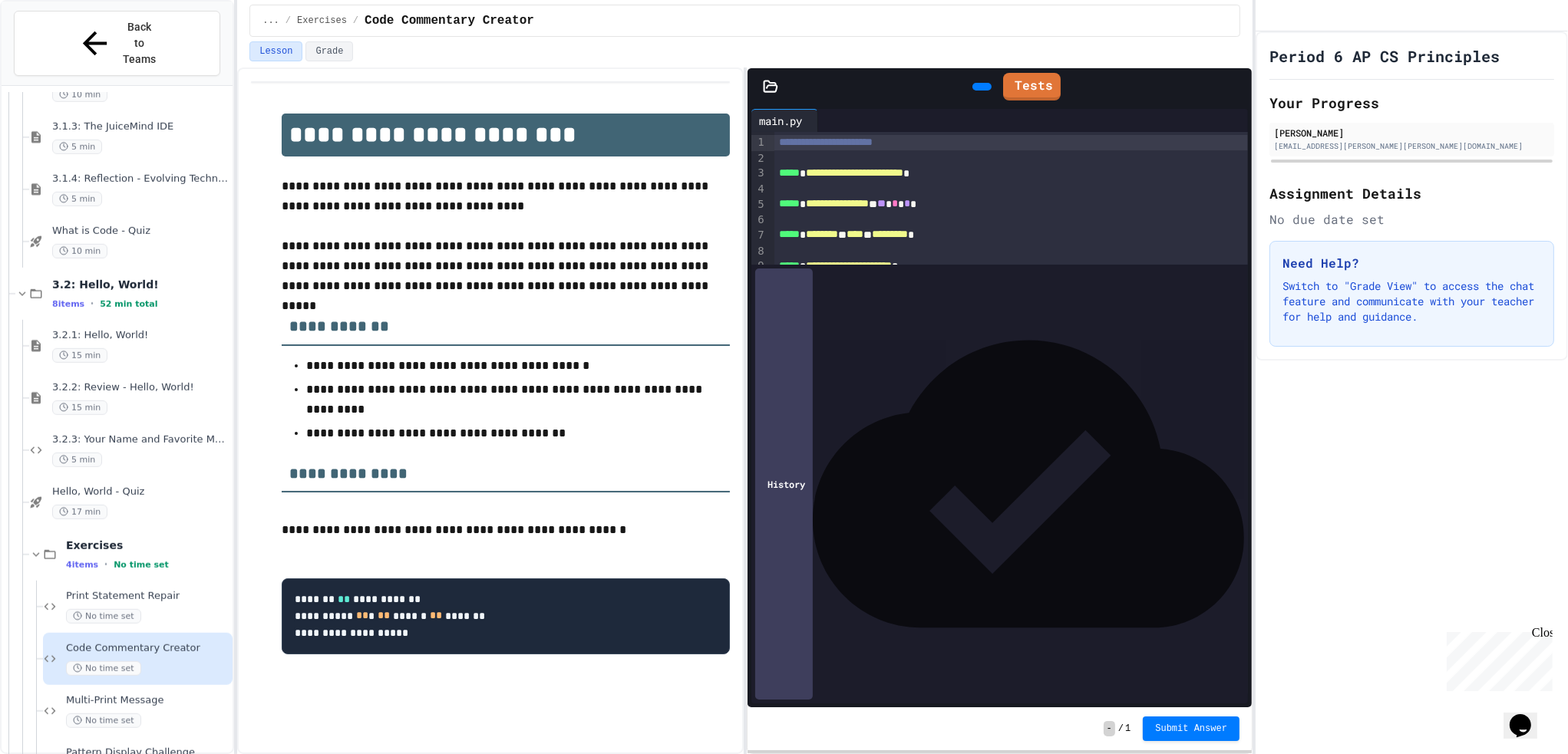
click at [850, 152] on div at bounding box center [1011, 158] width 473 height 15
click at [860, 139] on span "**********" at bounding box center [826, 142] width 94 height 11
click at [854, 152] on div at bounding box center [1011, 158] width 473 height 15
click at [826, 197] on div "**********" at bounding box center [999, 204] width 451 height 16
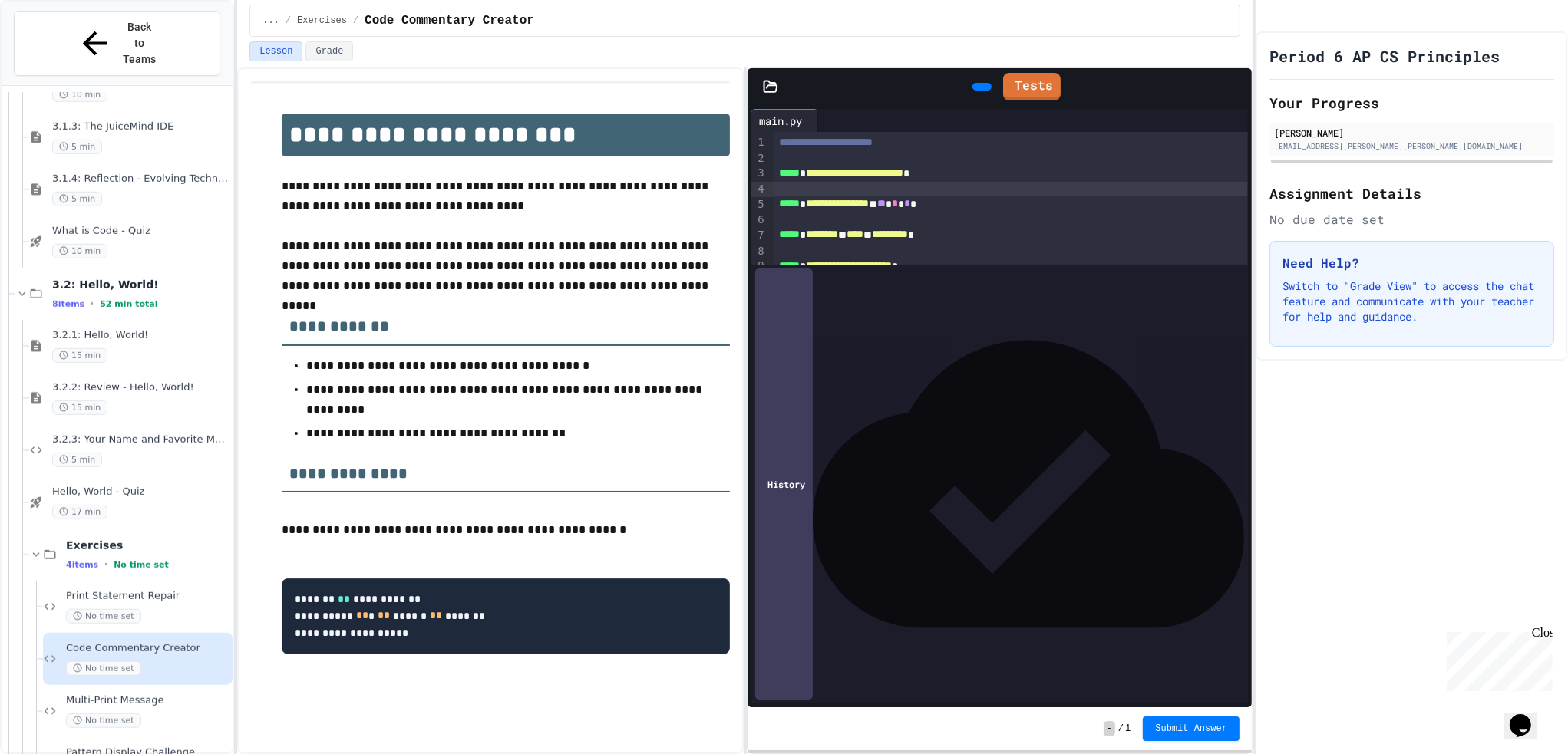
click at [837, 193] on div at bounding box center [1011, 190] width 473 height 15
drag, startPoint x: 841, startPoint y: 203, endPoint x: 838, endPoint y: 214, distance: 11.4
click at [840, 204] on span "**********" at bounding box center [837, 204] width 63 height 11
click at [835, 223] on div at bounding box center [1011, 223] width 473 height 15
click at [910, 206] on span "*" at bounding box center [907, 204] width 6 height 11
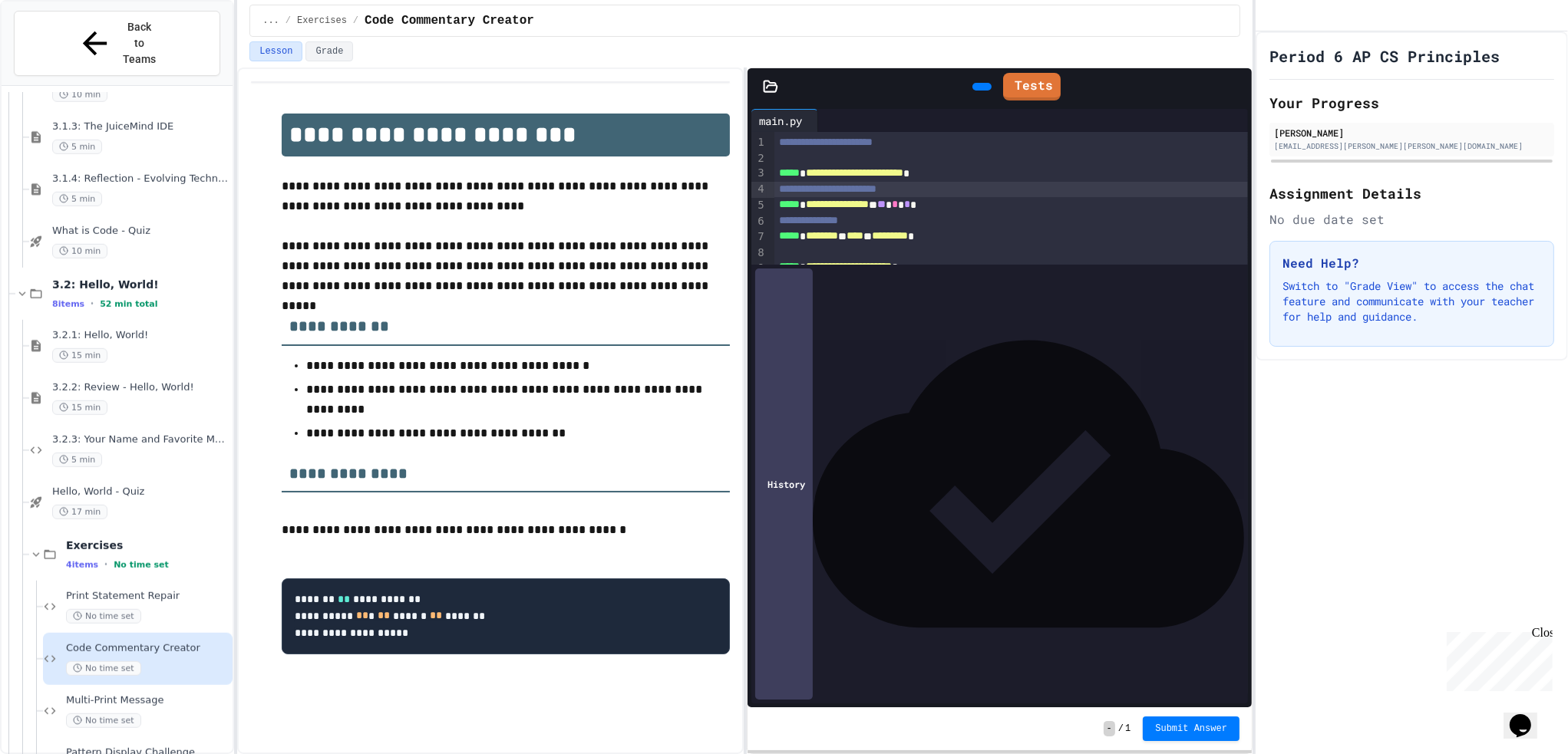
click at [960, 196] on div "**********" at bounding box center [1011, 190] width 473 height 15
click at [910, 207] on span "*" at bounding box center [907, 204] width 6 height 11
click at [958, 205] on div "**********" at bounding box center [999, 205] width 451 height 16
click at [952, 217] on div "**********" at bounding box center [1011, 221] width 473 height 15
click at [920, 251] on div at bounding box center [1011, 253] width 473 height 15
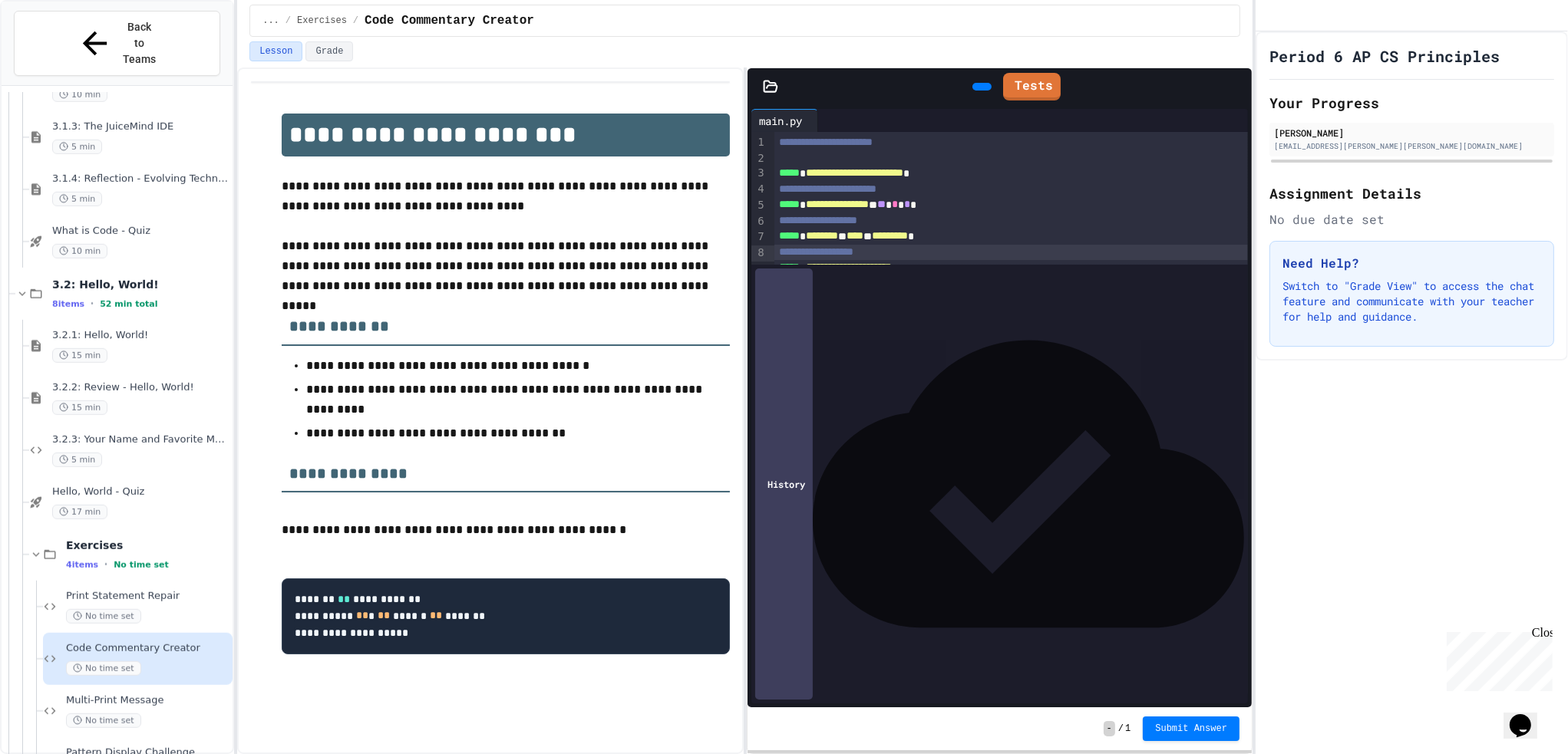
drag, startPoint x: 835, startPoint y: 310, endPoint x: 826, endPoint y: 309, distance: 9.1
click at [830, 279] on div "**********" at bounding box center [1011, 206] width 473 height 147
drag, startPoint x: 1182, startPoint y: 745, endPoint x: 1182, endPoint y: 721, distance: 24.0
click at [1182, 743] on div "- / 1 Submit Answer" at bounding box center [999, 729] width 504 height 43
click at [1182, 721] on button "Submit Answer" at bounding box center [1192, 728] width 97 height 25
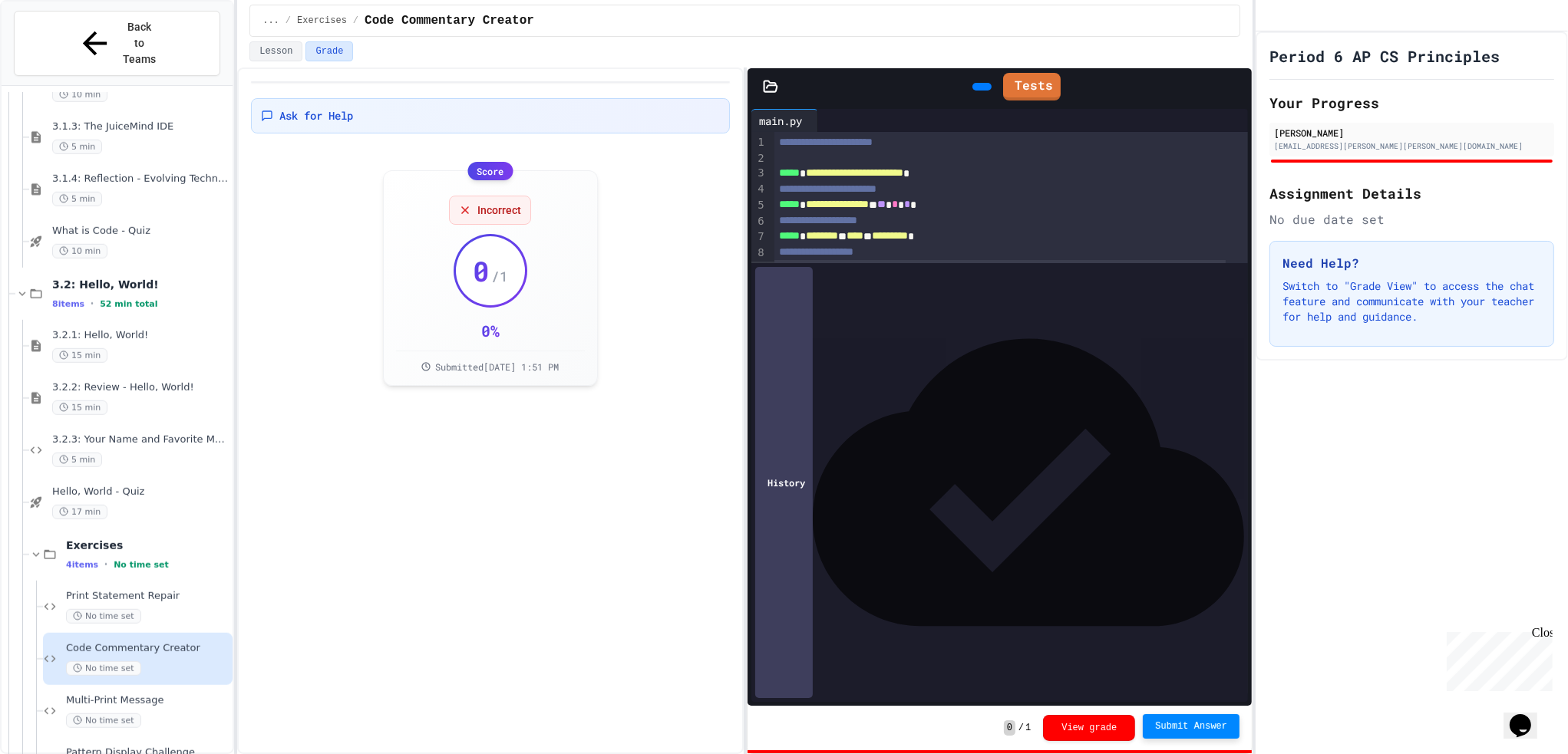
scroll to position [1521, 0]
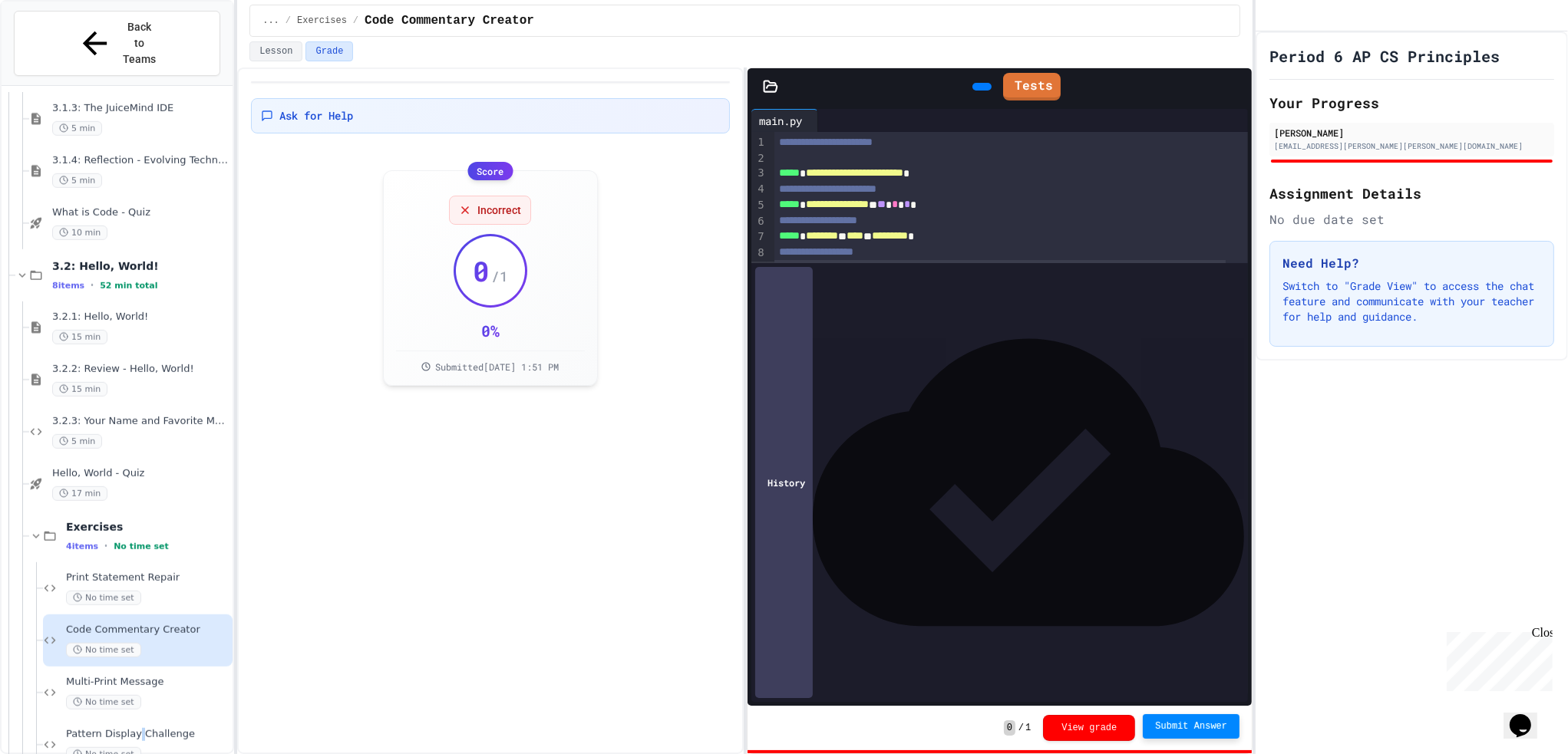
click at [143, 728] on span "Pattern Display Challenge" at bounding box center [148, 734] width 164 height 13
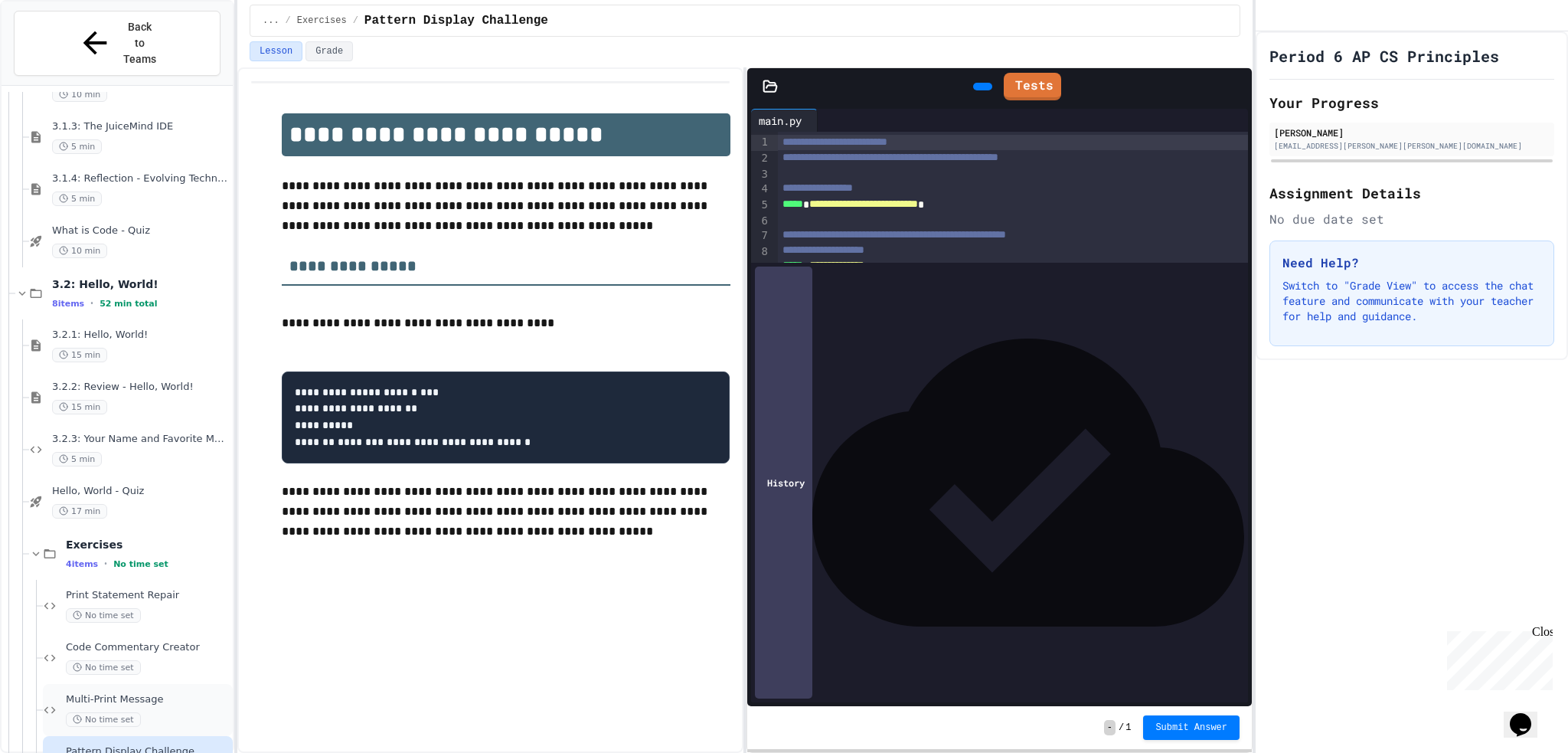
click at [203, 684] on div "Multi-Print Message No time set" at bounding box center [138, 710] width 190 height 52
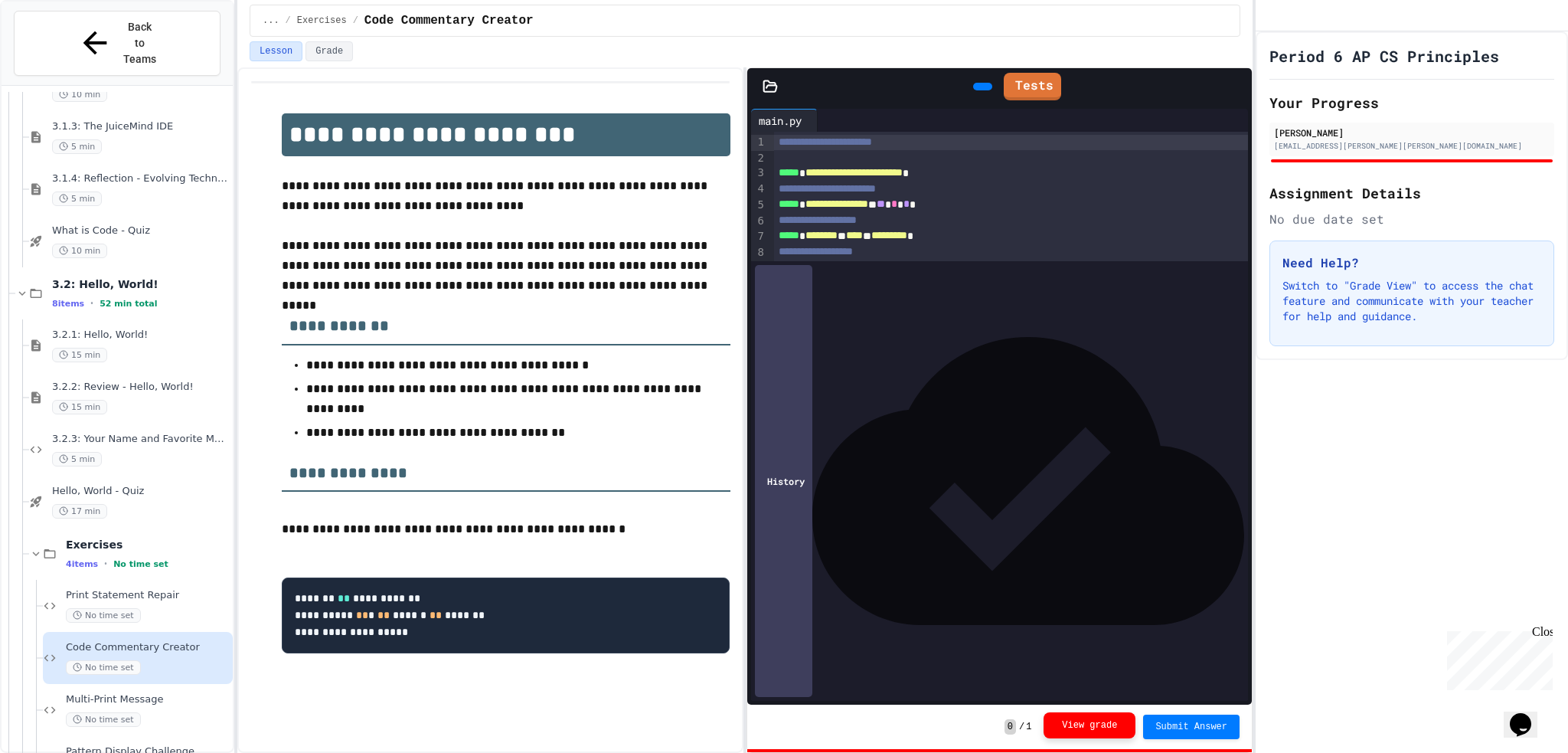
click at [1104, 722] on button "View grade" at bounding box center [1090, 725] width 92 height 26
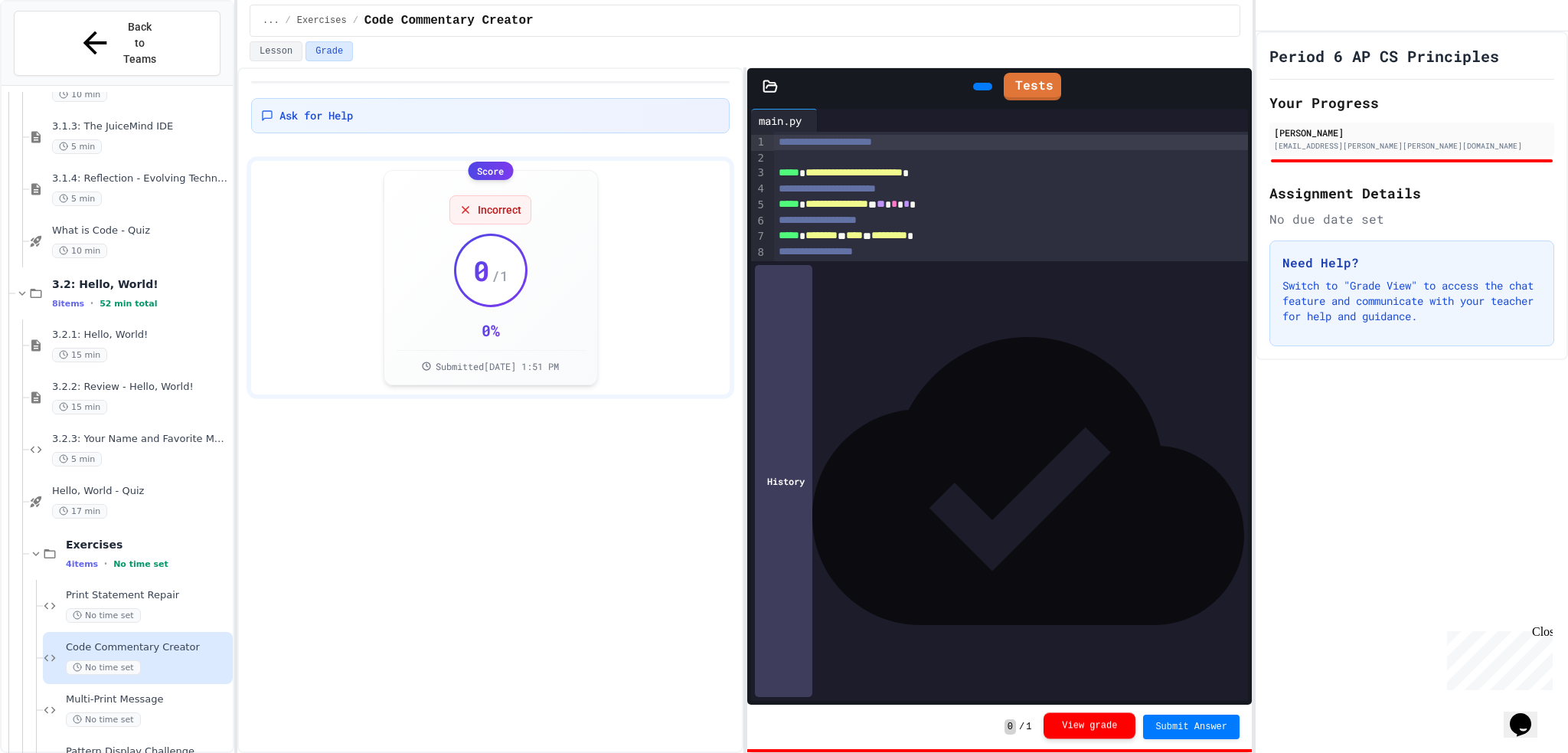
click at [1103, 735] on button "View grade" at bounding box center [1090, 725] width 92 height 26
click at [1103, 732] on button "View grade" at bounding box center [1090, 727] width 92 height 26
click at [1093, 718] on button "View grade" at bounding box center [1090, 727] width 92 height 26
click at [1094, 717] on button "View grade" at bounding box center [1090, 725] width 92 height 26
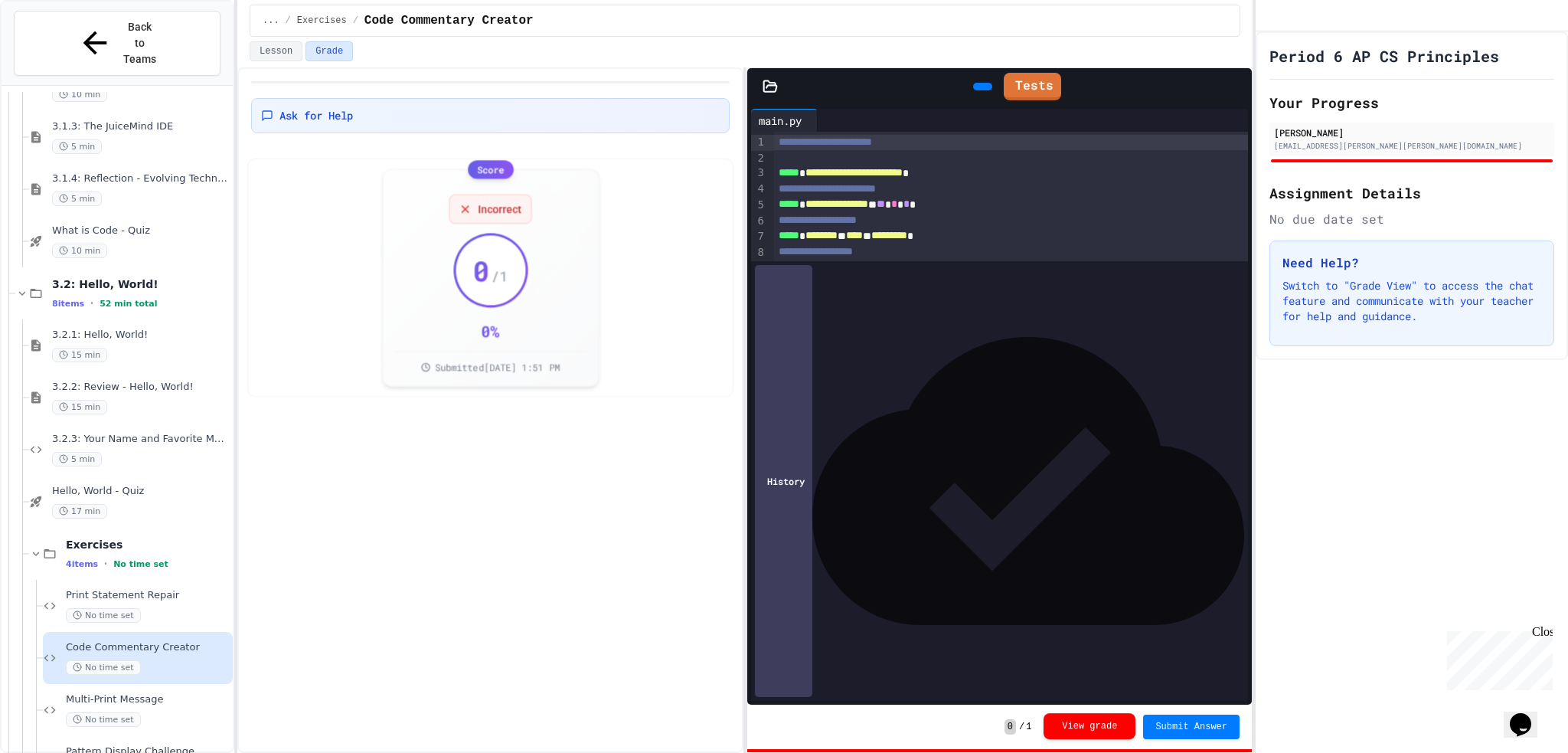
click at [1099, 717] on button "View grade" at bounding box center [1090, 726] width 92 height 26
click at [1100, 716] on button "View grade" at bounding box center [1090, 726] width 92 height 26
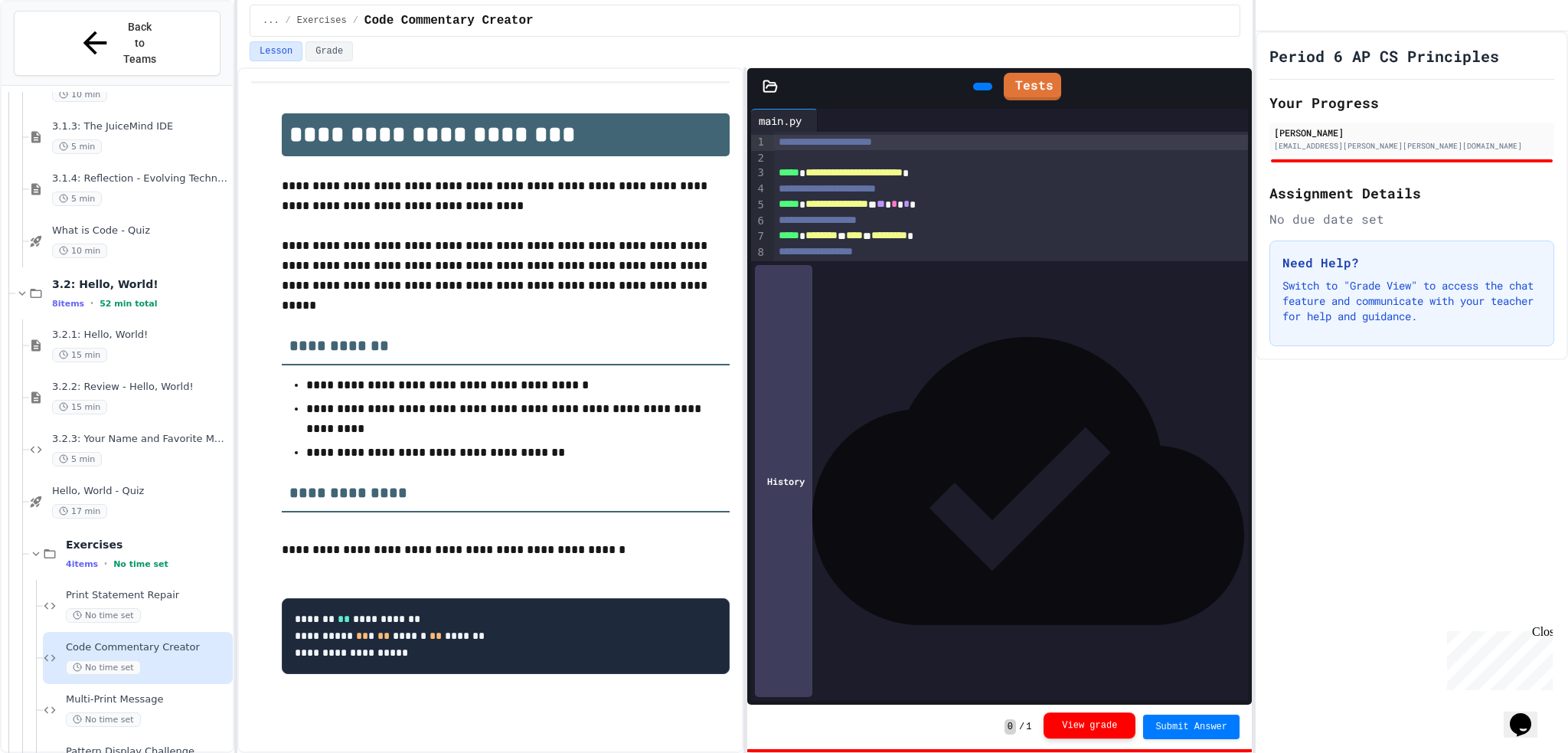
click at [1103, 716] on button "View grade" at bounding box center [1090, 725] width 92 height 26
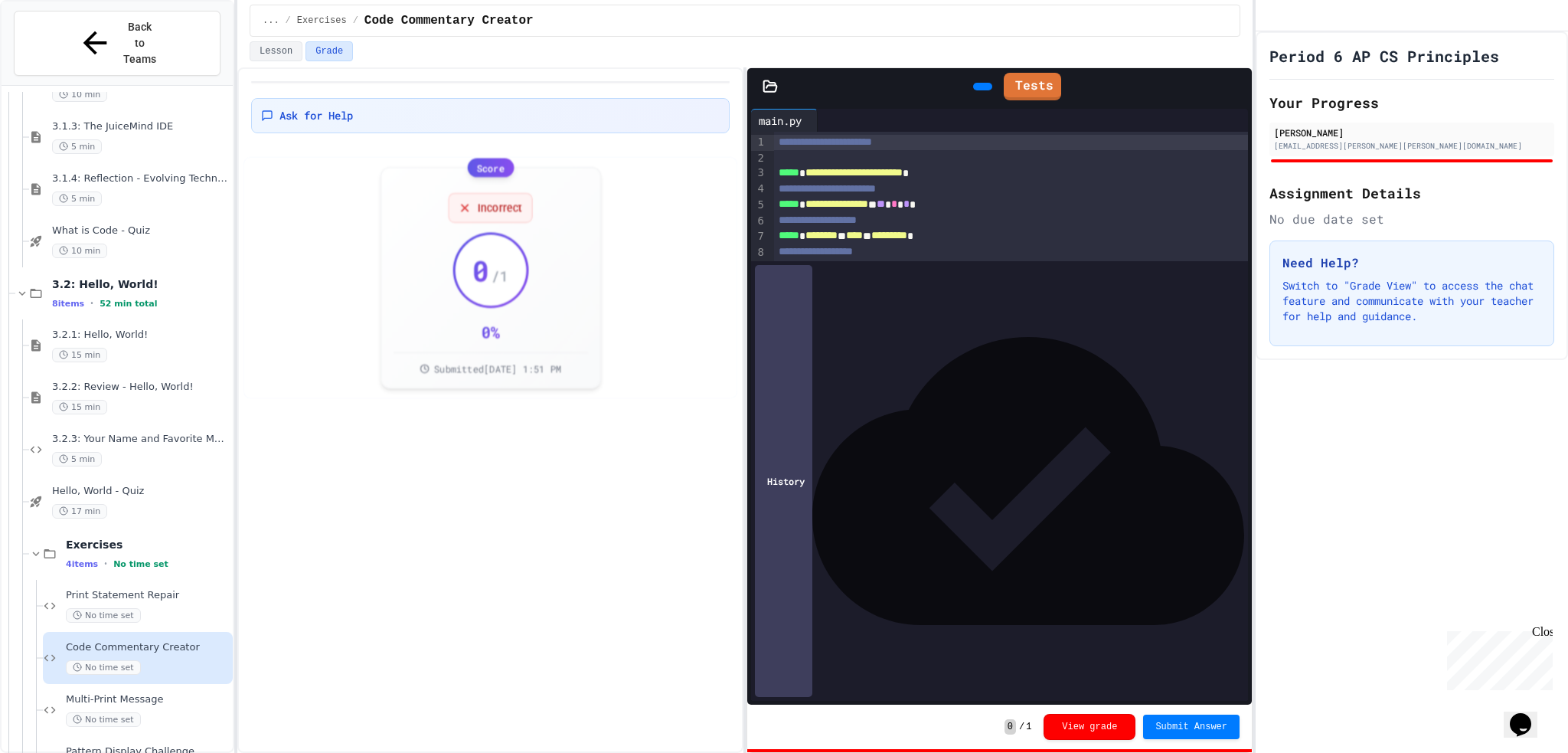
click at [1103, 712] on div "0 / 1 View grade Submit Answer" at bounding box center [999, 727] width 504 height 44
click at [1101, 712] on div "0 / 1 View grade Submit Answer" at bounding box center [999, 727] width 504 height 44
click at [1101, 711] on div "0 / 1 View grade Submit Answer" at bounding box center [999, 727] width 504 height 44
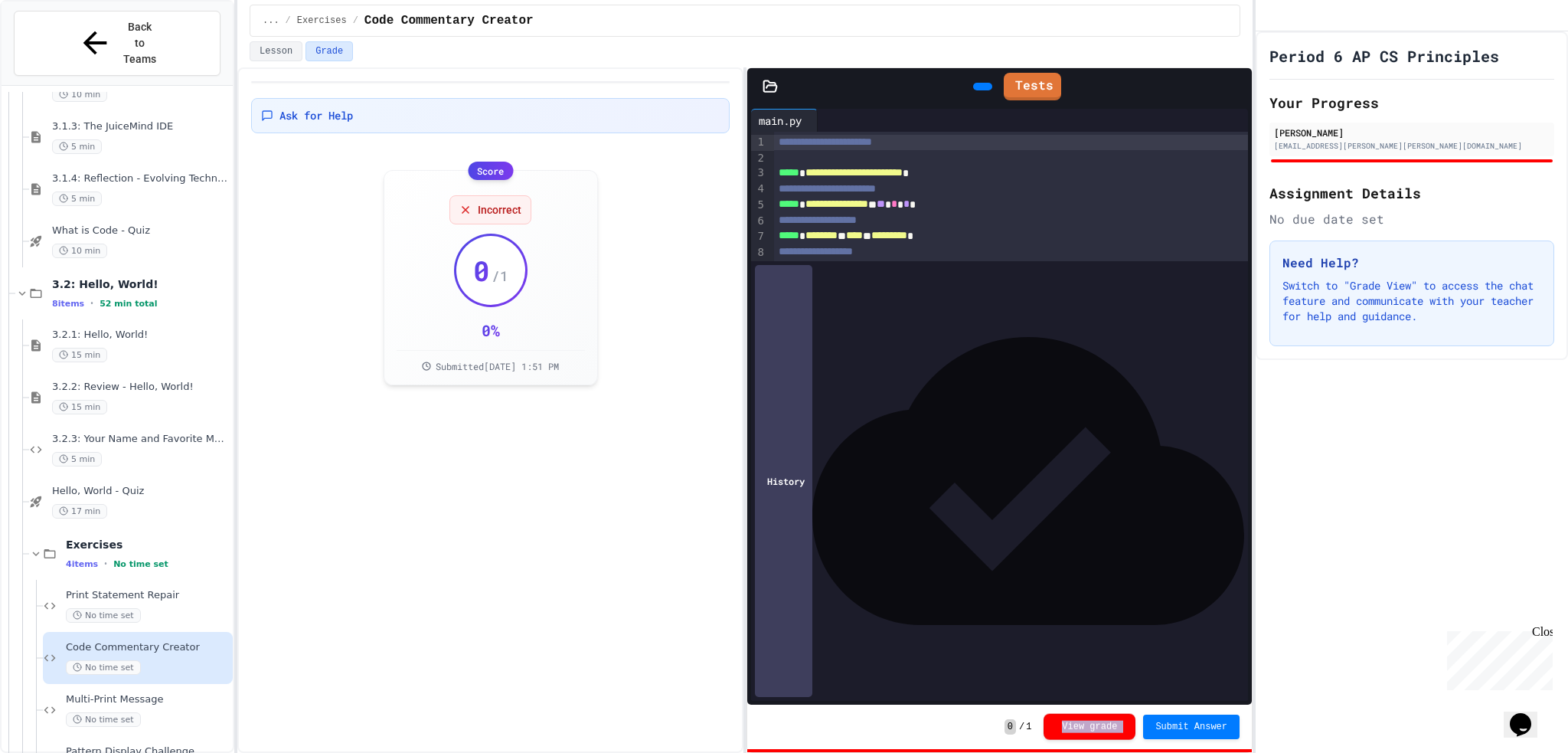
click at [1085, 740] on button "View grade" at bounding box center [1090, 727] width 92 height 26
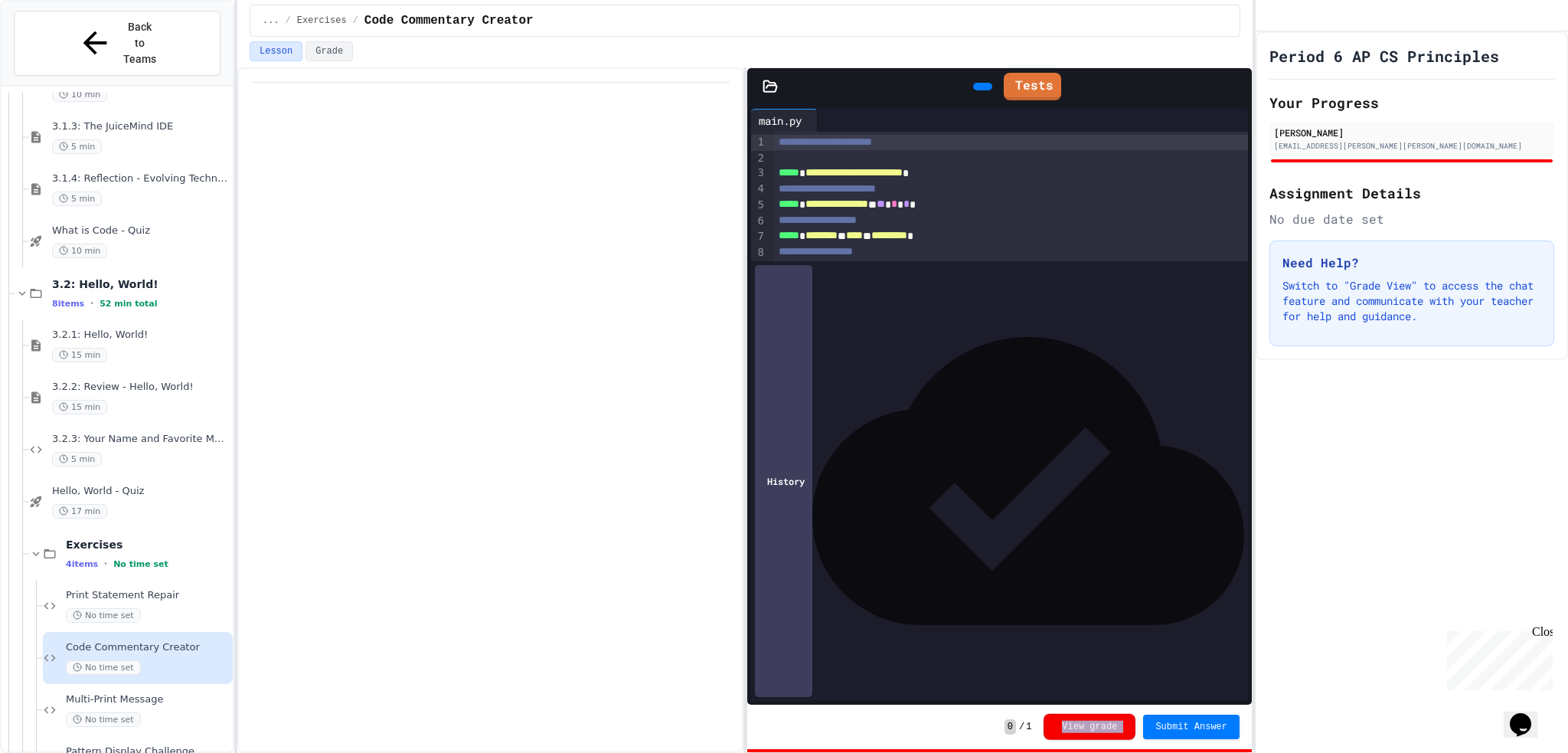
click at [1085, 740] on button "View grade" at bounding box center [1090, 727] width 92 height 26
click at [1085, 740] on div "View grade" at bounding box center [1090, 727] width 92 height 26
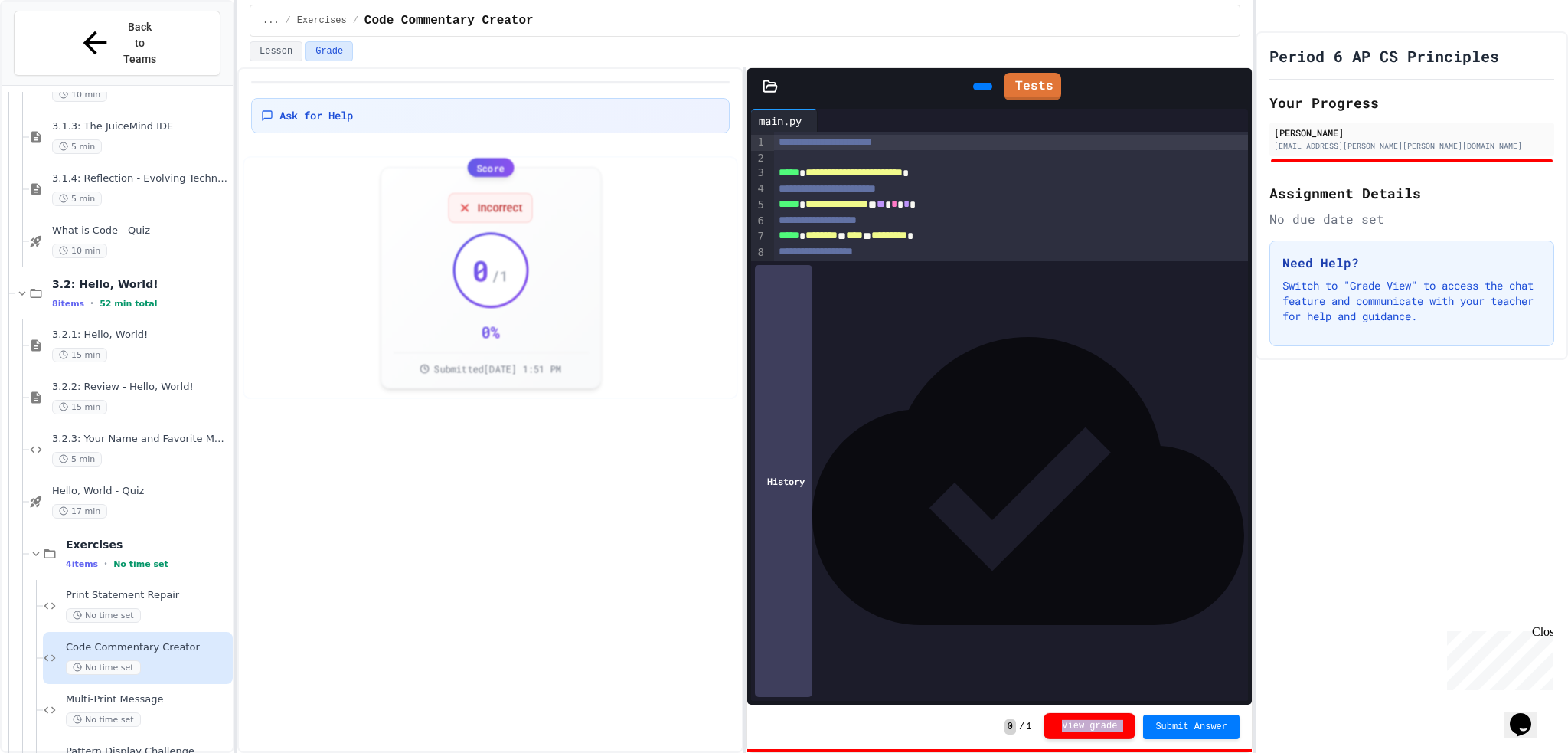
click at [1085, 739] on button "View grade" at bounding box center [1090, 726] width 92 height 26
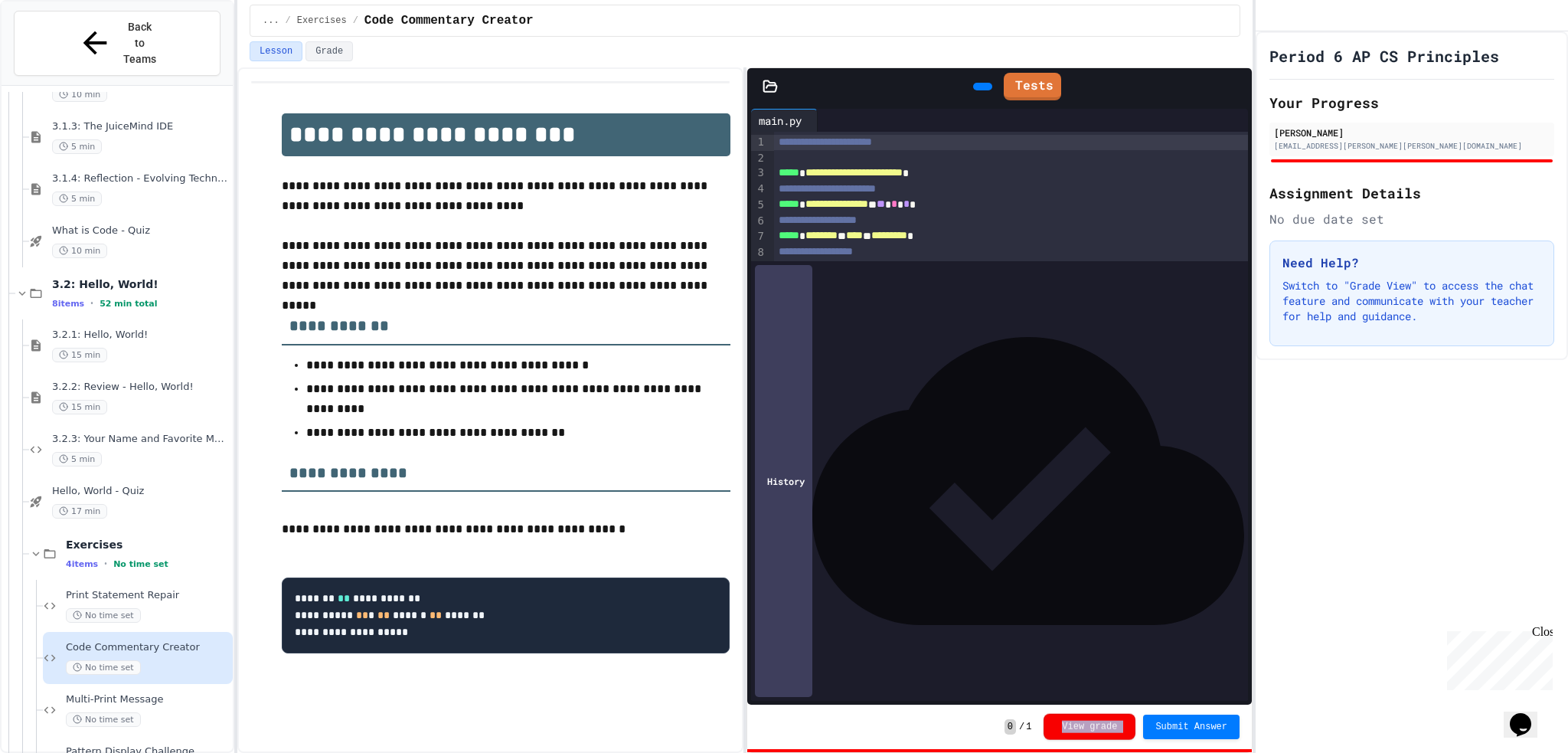
click at [1085, 740] on button "View grade" at bounding box center [1090, 727] width 92 height 26
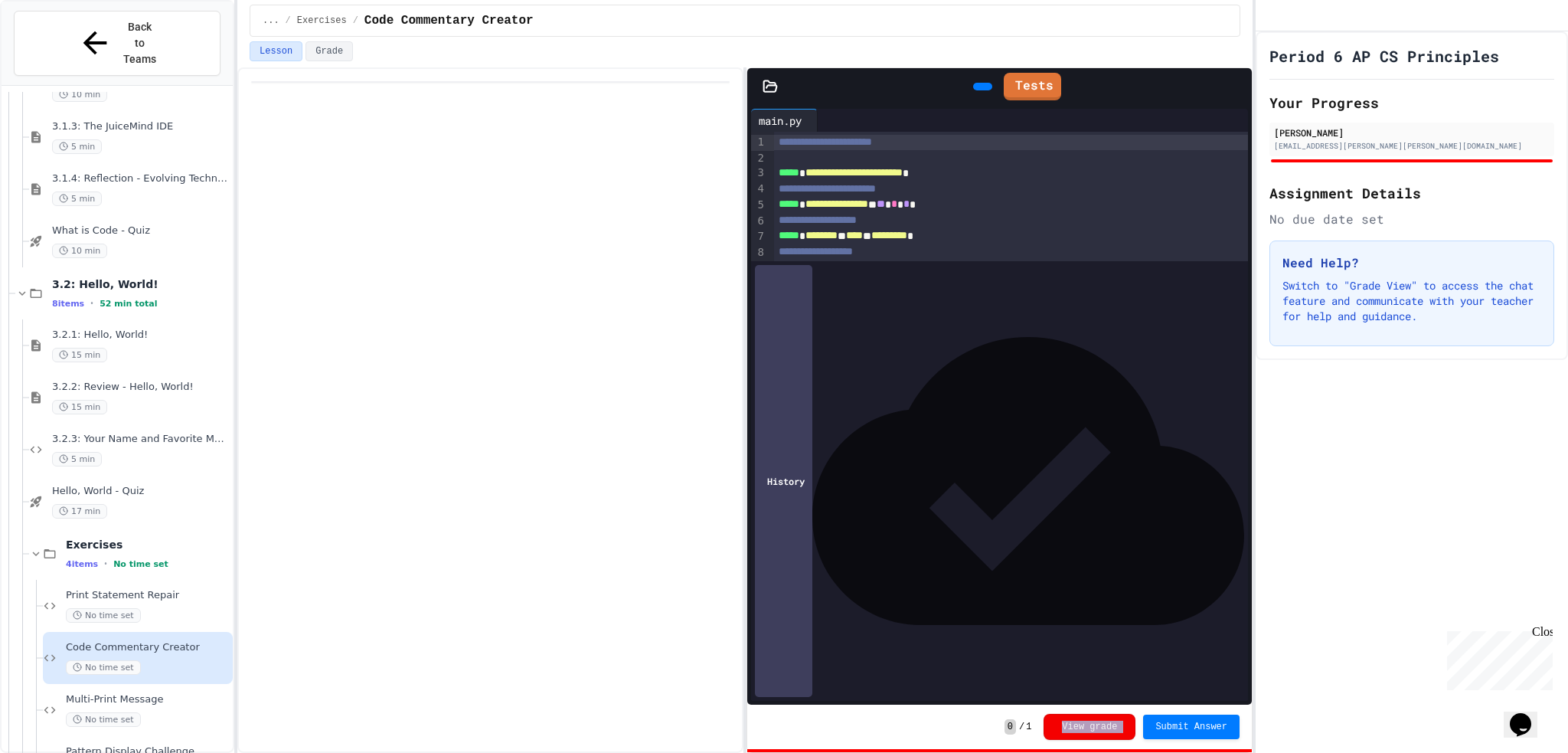
click at [1085, 740] on button "View grade" at bounding box center [1090, 727] width 92 height 26
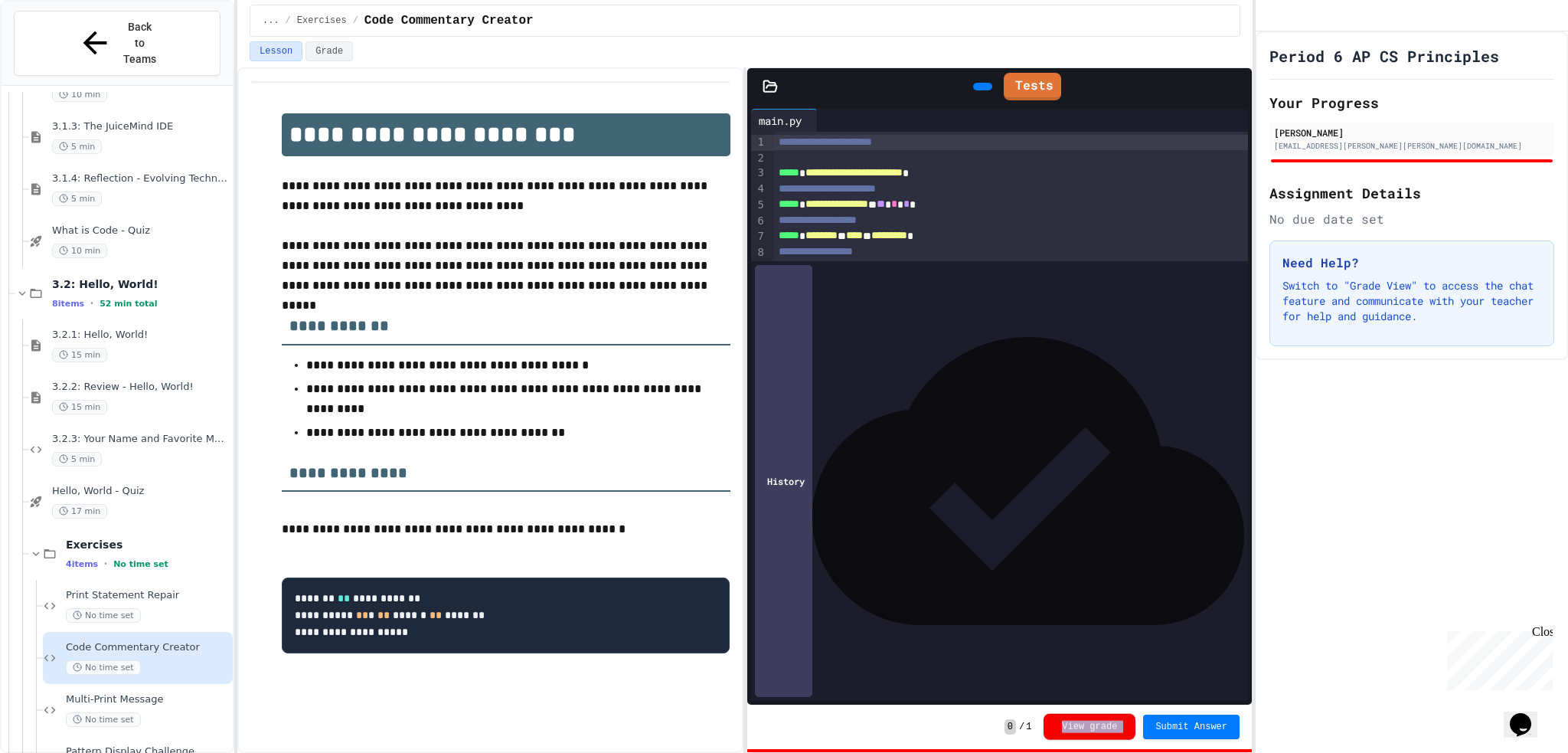
click at [1085, 740] on button "View grade" at bounding box center [1090, 727] width 92 height 26
click at [1085, 739] on button "View grade" at bounding box center [1090, 726] width 92 height 26
click at [1085, 740] on div "View grade" at bounding box center [1090, 727] width 92 height 26
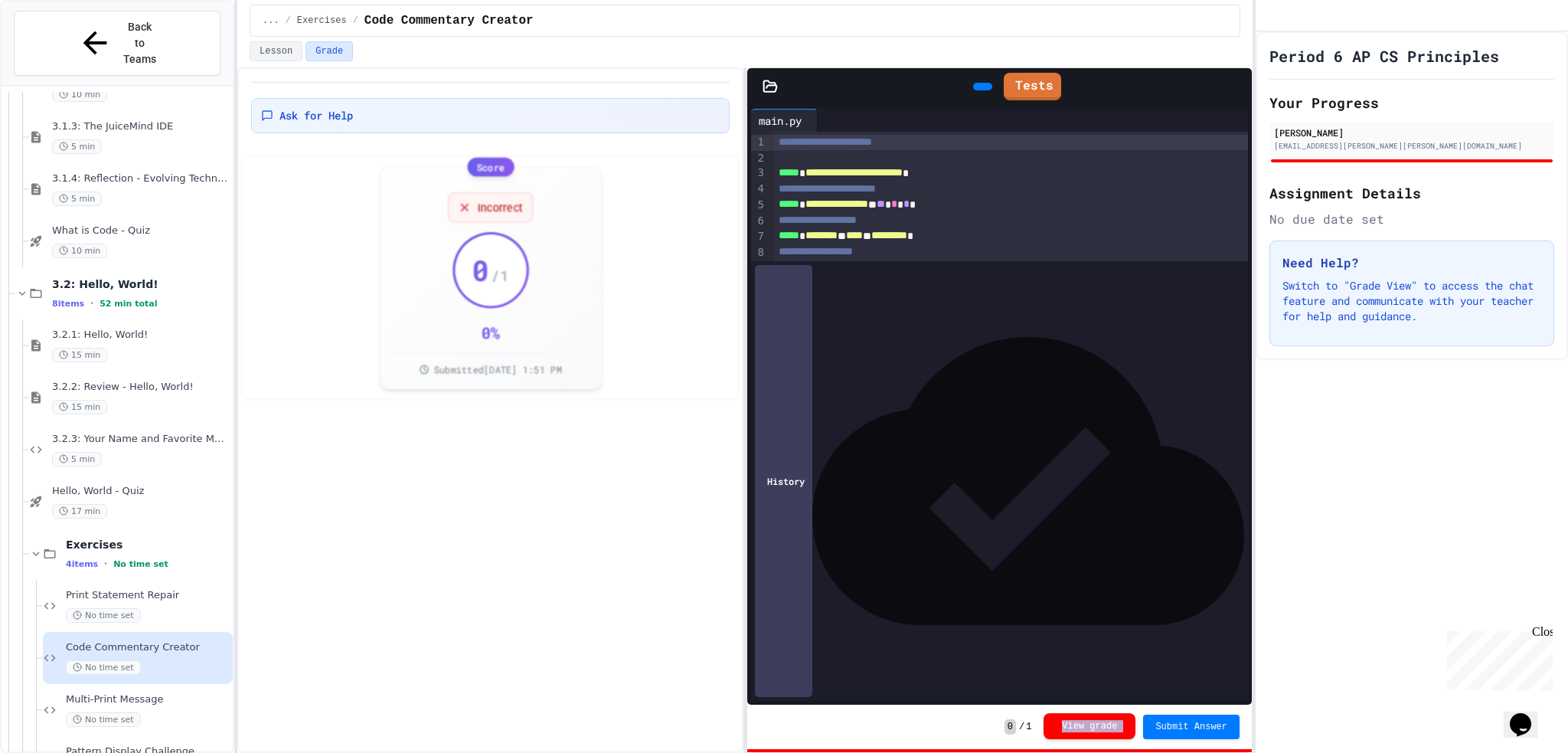
click at [1085, 740] on div "View grade" at bounding box center [1090, 727] width 92 height 26
click at [1019, 718] on div "0 / 1 View grade Submit Answer" at bounding box center [1122, 727] width 235 height 26
click at [1192, 720] on button "Submit Answer" at bounding box center [1192, 727] width 97 height 25
